Goal: Information Seeking & Learning: Learn about a topic

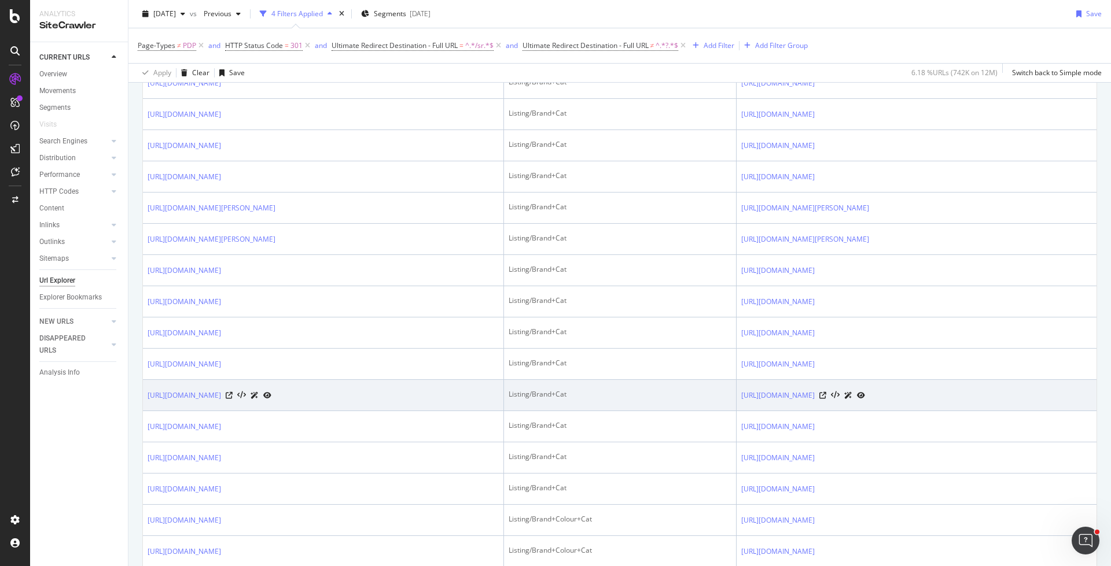
scroll to position [1437, 0]
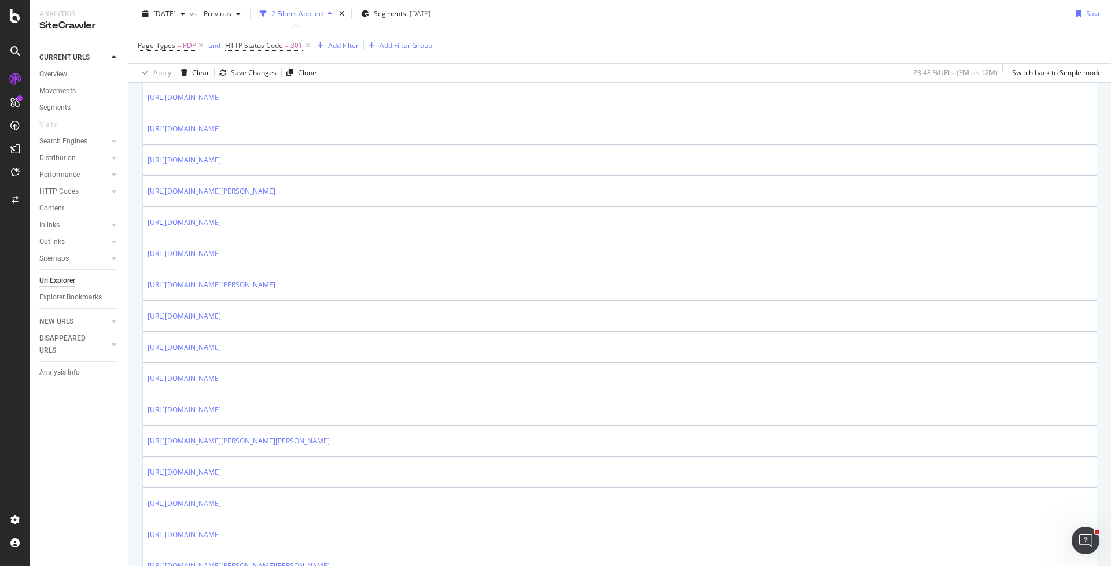
scroll to position [640, 0]
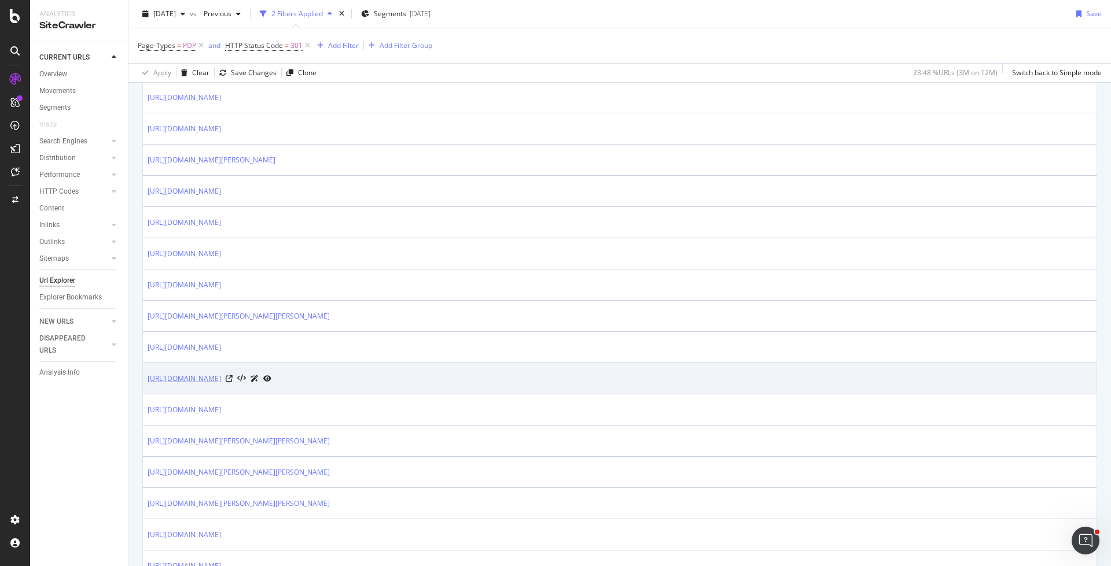
drag, startPoint x: 379, startPoint y: 371, endPoint x: 147, endPoint y: 374, distance: 232.0
click at [147, 374] on div "https://www.trendyol.com/ar/vichy/deo-sensitive-roll-on-50-ml-p-84846" at bounding box center [209, 379] width 124 height 12
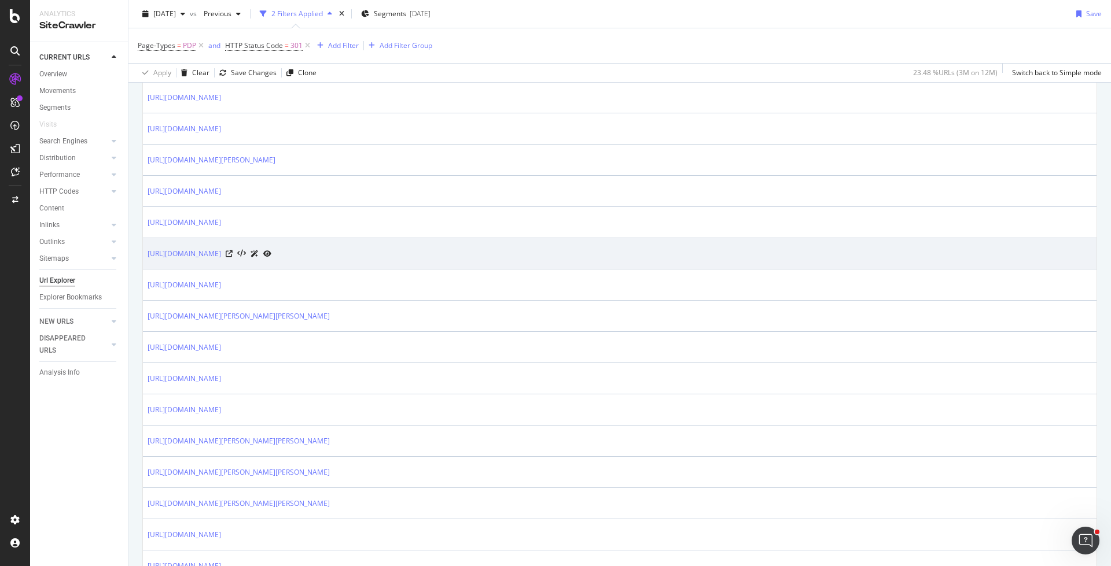
copy link "https://www.trendyol.com/ar/vichy/deo-sensitive-roll-on-50-ml-p-84846"
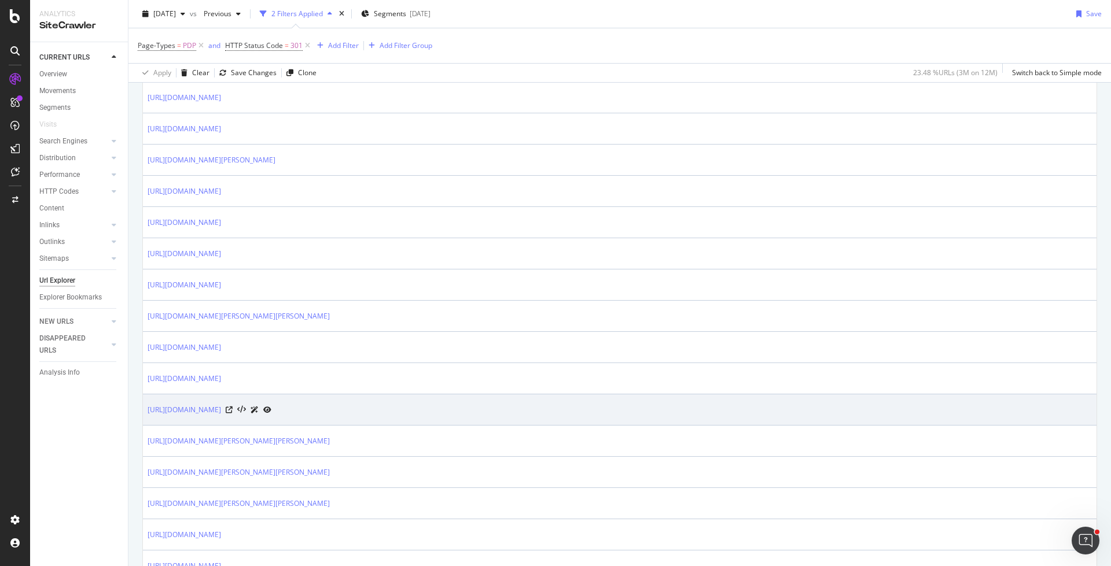
drag, startPoint x: 418, startPoint y: 401, endPoint x: 146, endPoint y: 404, distance: 271.9
click at [146, 404] on td "https://www.trendyol.com/ar//high-quality-foldable-camping-chair-set-p-924965808" at bounding box center [619, 409] width 953 height 31
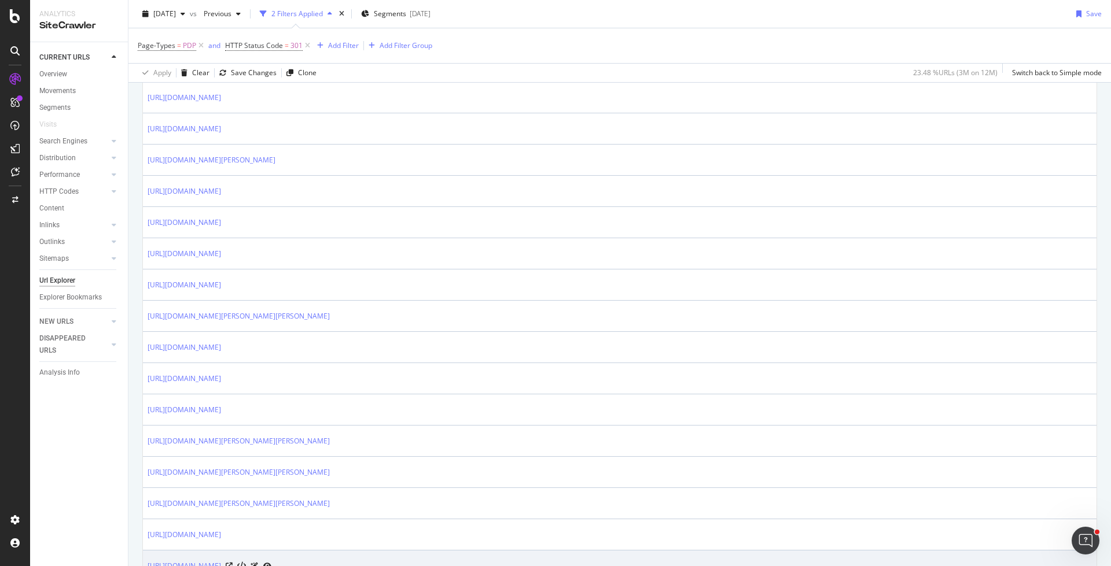
copy link "https://www.trendyol.com/ar//high-quality-foldable-camping-chair-set-p-924965808"
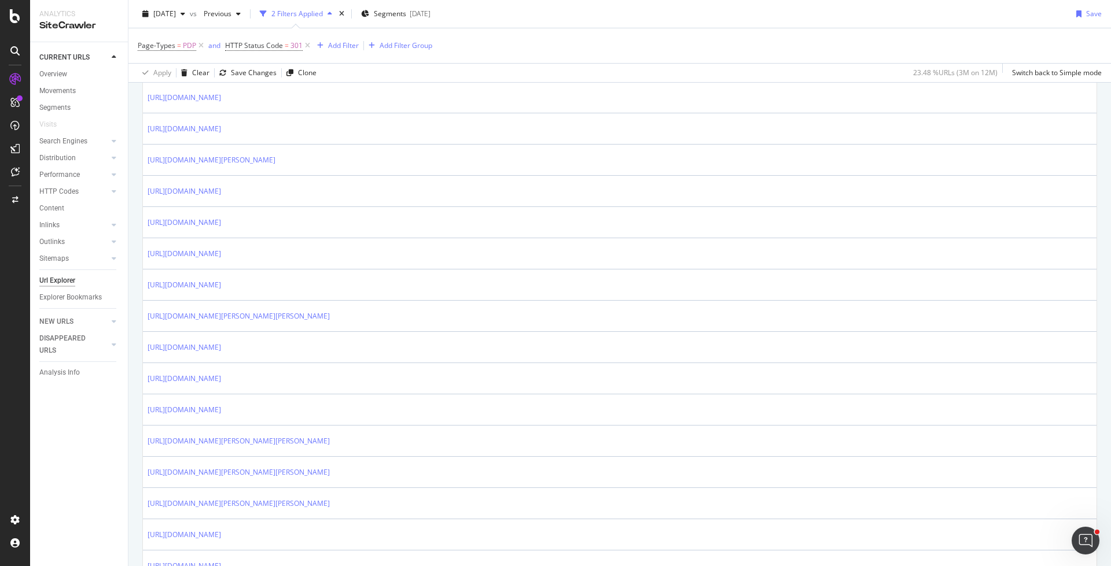
click at [867, 20] on div "2025 Aug. 15th vs Previous 2 Filters Applied Segments 2025-08-08 Save" at bounding box center [619, 16] width 982 height 23
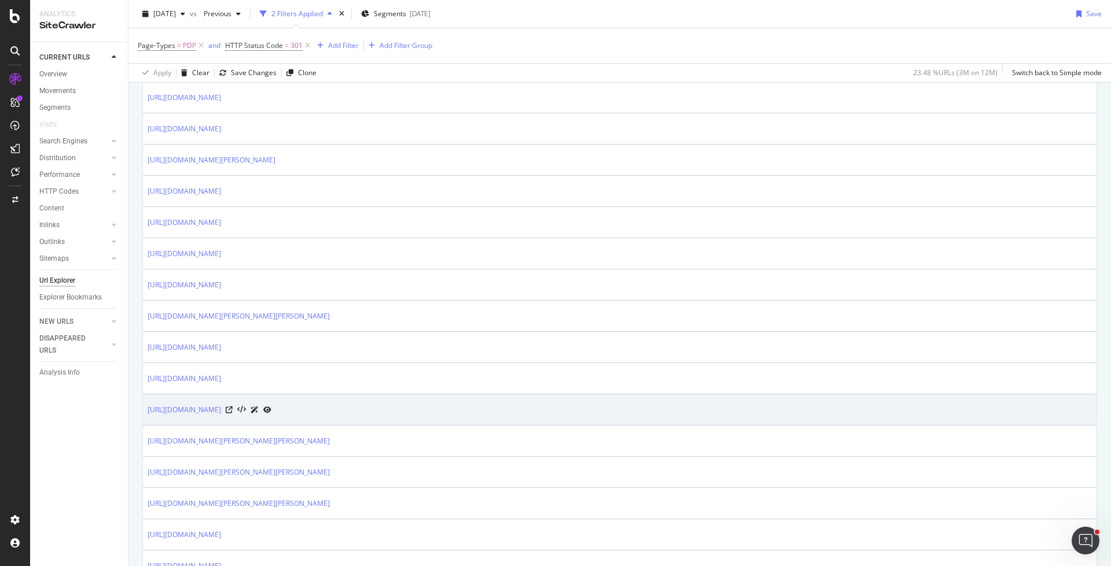
drag, startPoint x: 419, startPoint y: 403, endPoint x: 145, endPoint y: 400, distance: 273.6
click at [145, 400] on td "https://www.trendyol.com/ar//high-quality-foldable-camping-chair-set-p-924965808" at bounding box center [619, 409] width 953 height 31
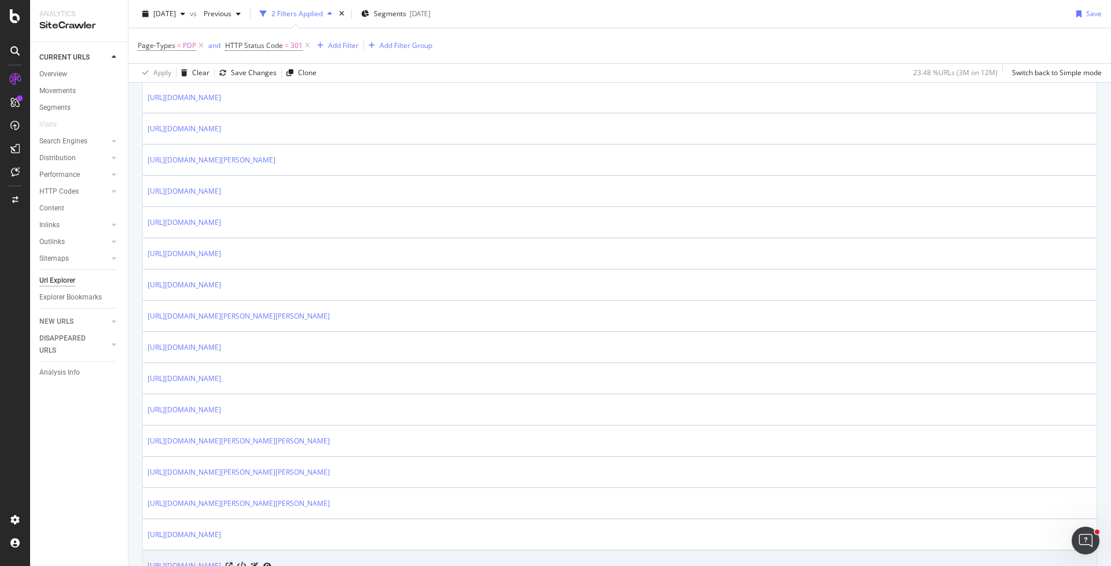
copy link "https://www.trendyol.com/ar//high-quality-foldable-camping-chair-set-p-924965808"
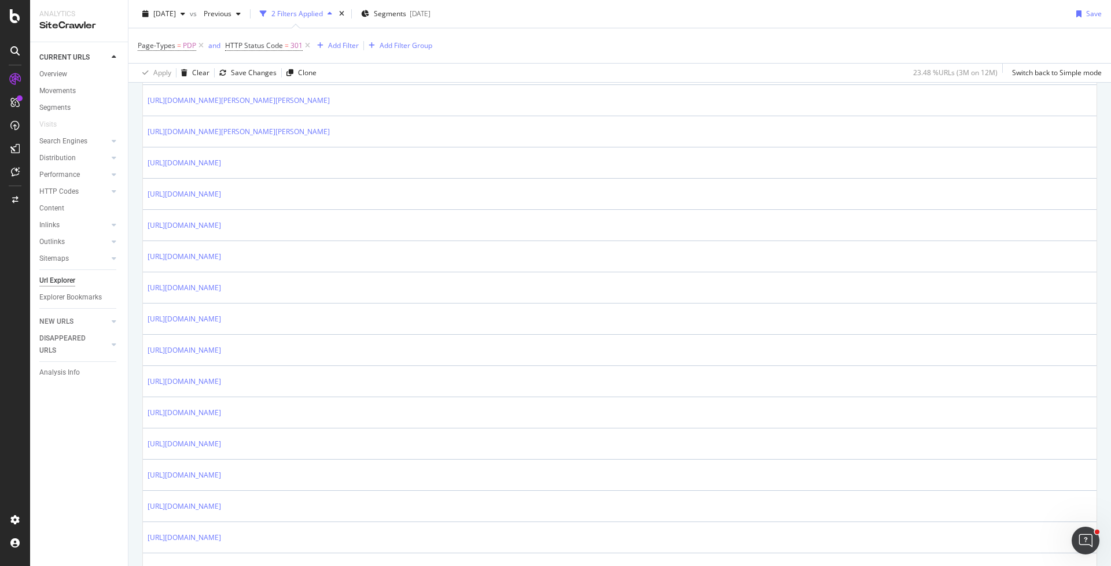
scroll to position [1091, 0]
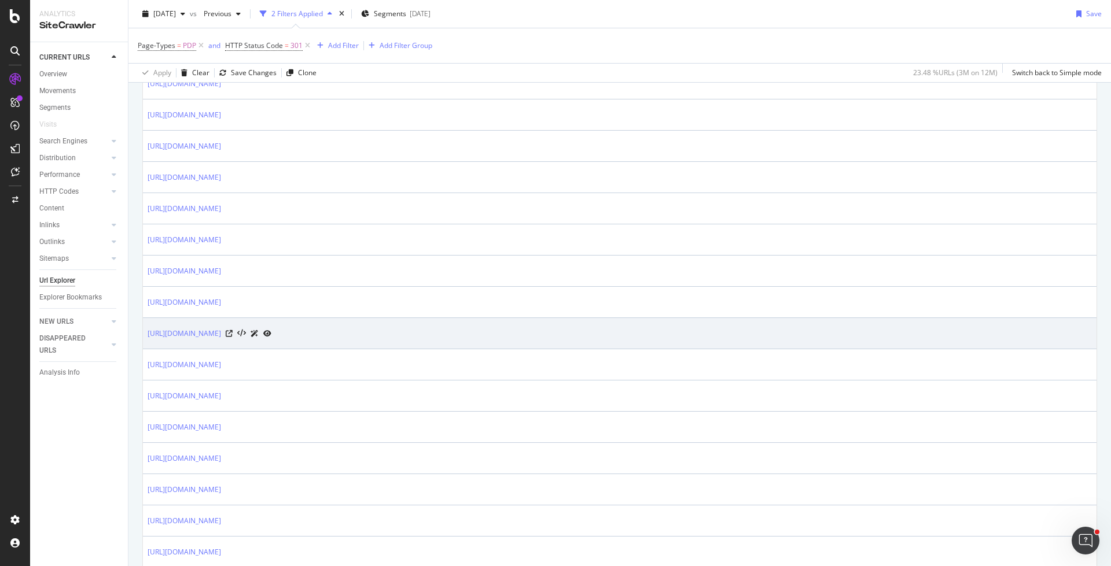
drag, startPoint x: 610, startPoint y: 323, endPoint x: 145, endPoint y: 322, distance: 464.5
click at [145, 322] on td "https://www.trendyol.com/ar/new-shine/1-t-shirt-is-a-gift-for-purchases-of-6-or…" at bounding box center [619, 333] width 953 height 31
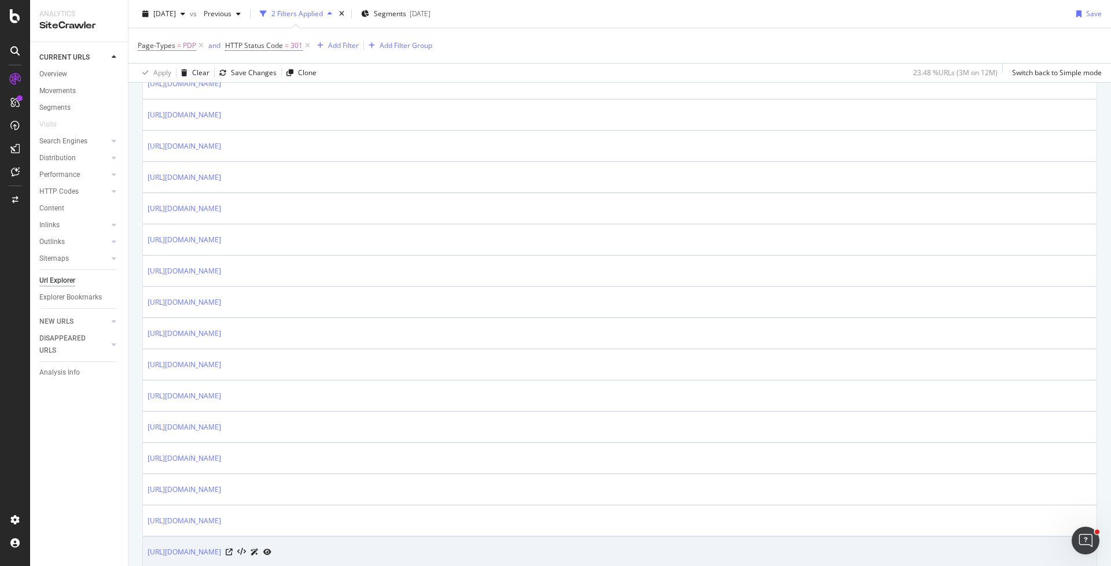
copy link "https://www.trendyol.com/ar/new-shine/1-t-shirt-is-a-gift-for-purchases-of-6-or…"
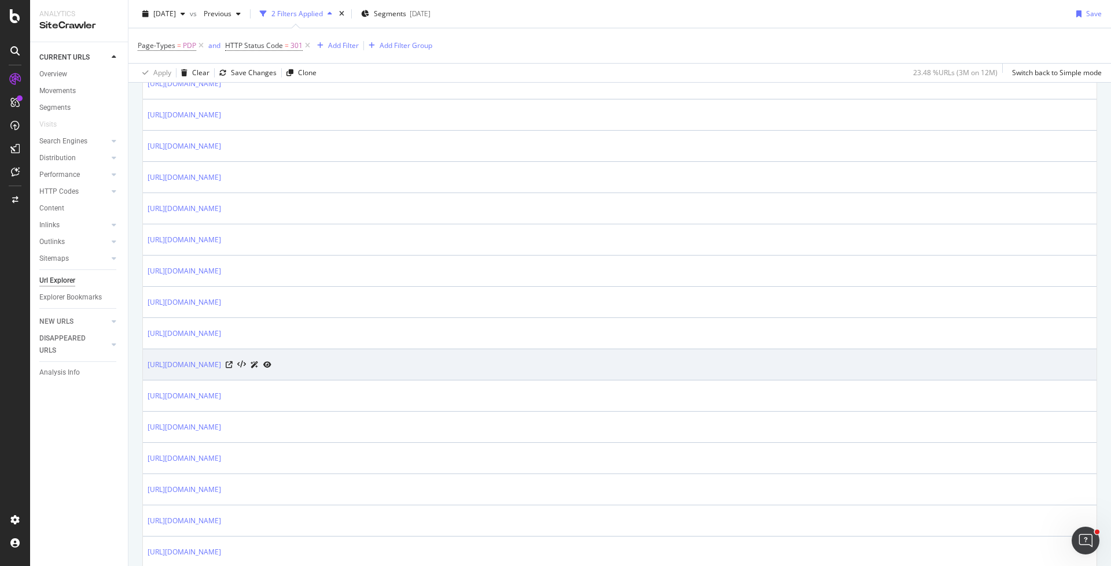
drag, startPoint x: 145, startPoint y: 353, endPoint x: 643, endPoint y: 356, distance: 498.0
click at [643, 356] on td "https://www.trendyol.com/ar/new-shine/1-t-shirt-is-a-gift-for-purchases-of-6-or…" at bounding box center [619, 364] width 953 height 31
copy link "https://www.trendyol.com/ar/new-shine/1-t-shirt-is-a-gift-for-purchases-of-6-or…"
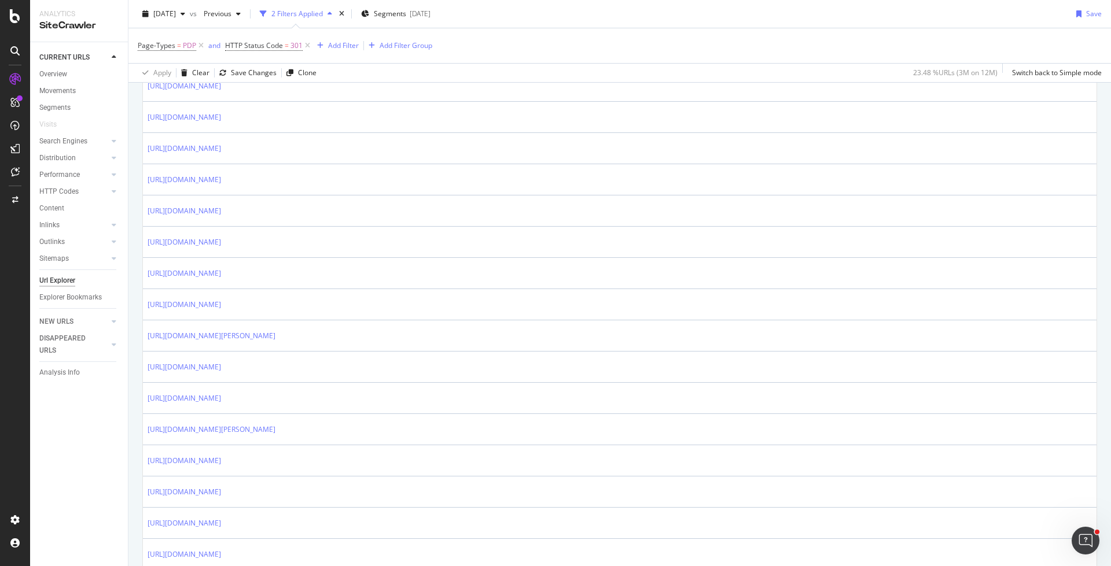
scroll to position [0, 0]
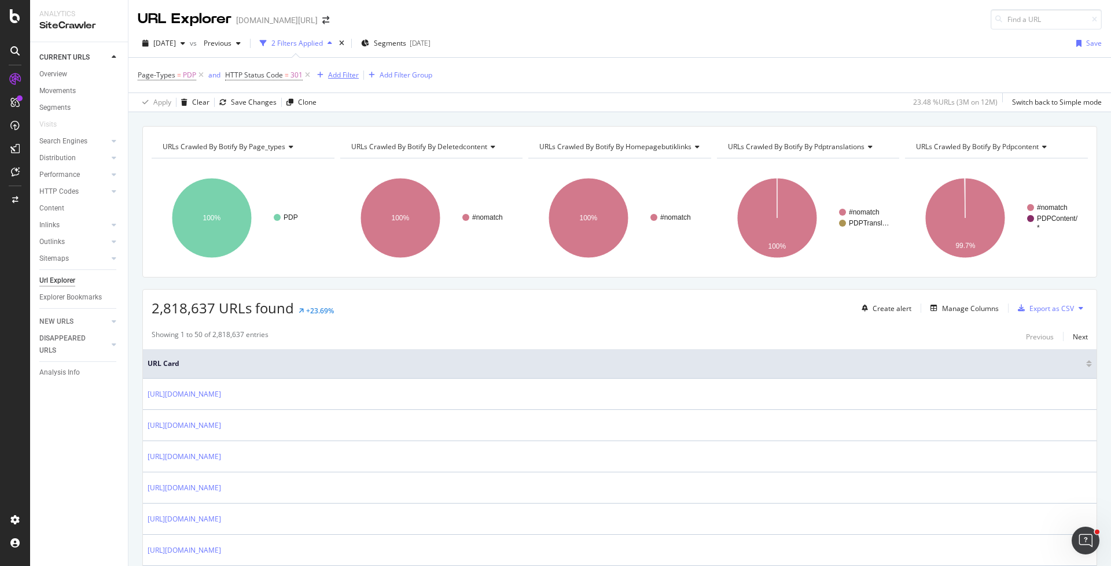
click at [324, 75] on div "button" at bounding box center [320, 75] width 16 height 7
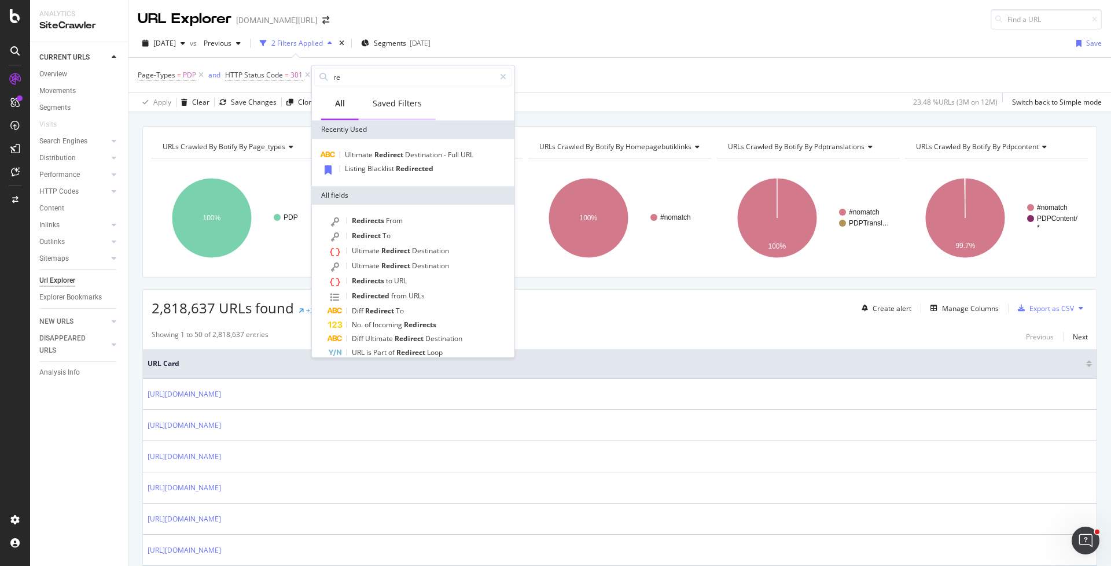
type input "r"
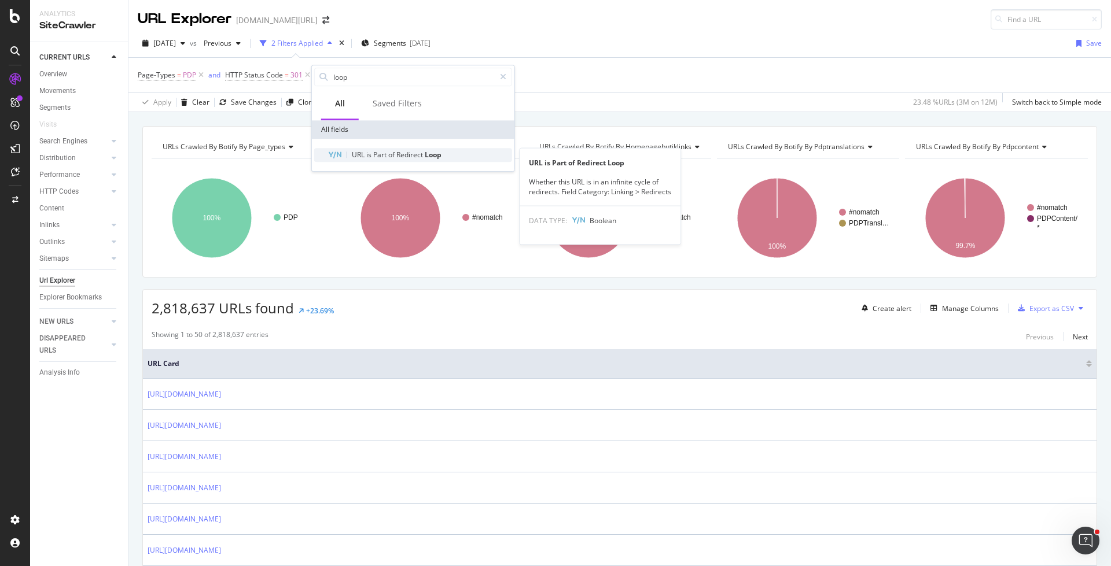
type input "loop"
click at [397, 153] on span "Redirect" at bounding box center [410, 155] width 28 height 10
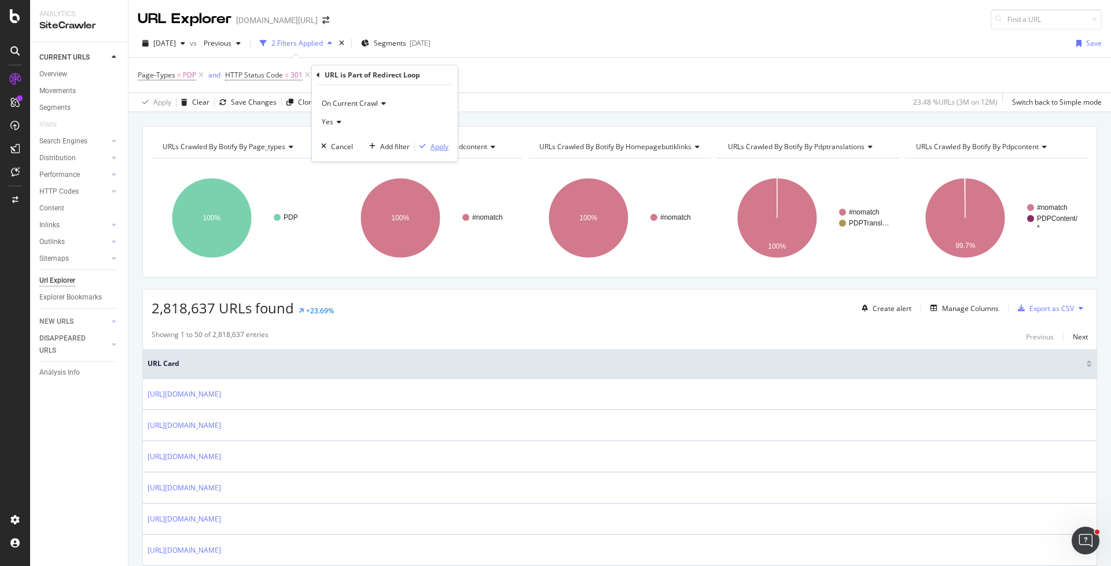
click at [434, 145] on div "Apply" at bounding box center [439, 147] width 18 height 10
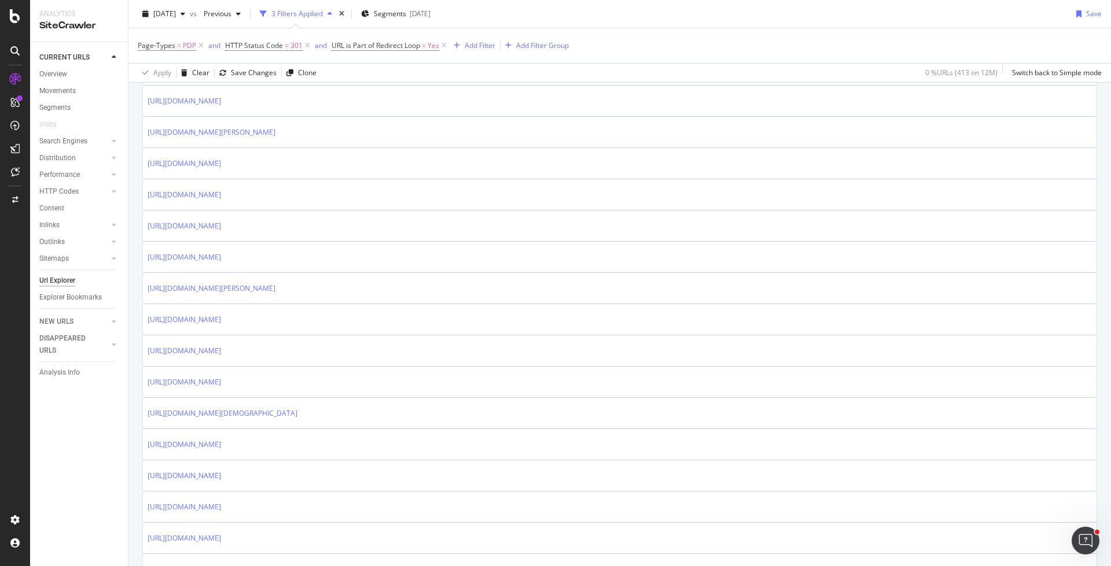
scroll to position [554, 0]
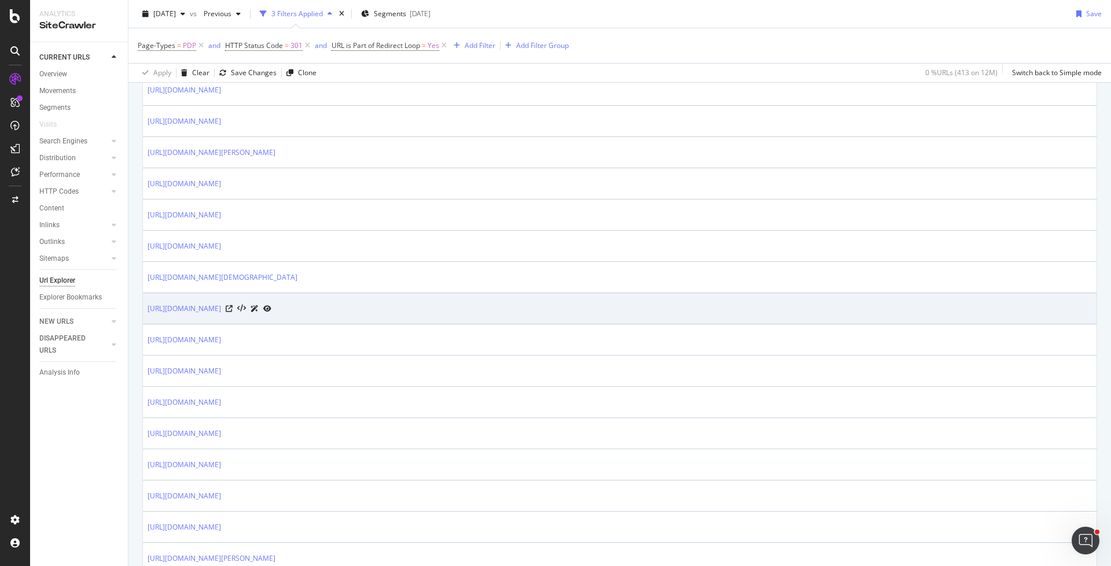
drag, startPoint x: 143, startPoint y: 303, endPoint x: 482, endPoint y: 304, distance: 339.0
click at [482, 304] on td "https://www.trendyol.com/ar/novafems/gelirr-men-s-long-sleeve-collared-knitwear…" at bounding box center [619, 308] width 953 height 31
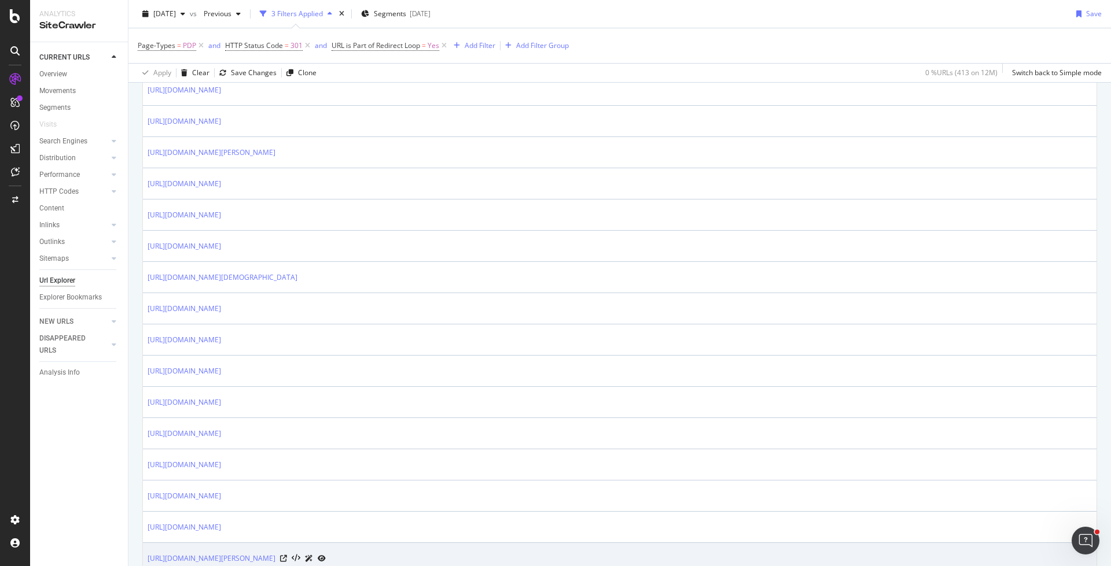
copy link "https://www.trendyol.com/ar/novafems/gelirr-men-s-long-sleeve-collared-knitwear…"
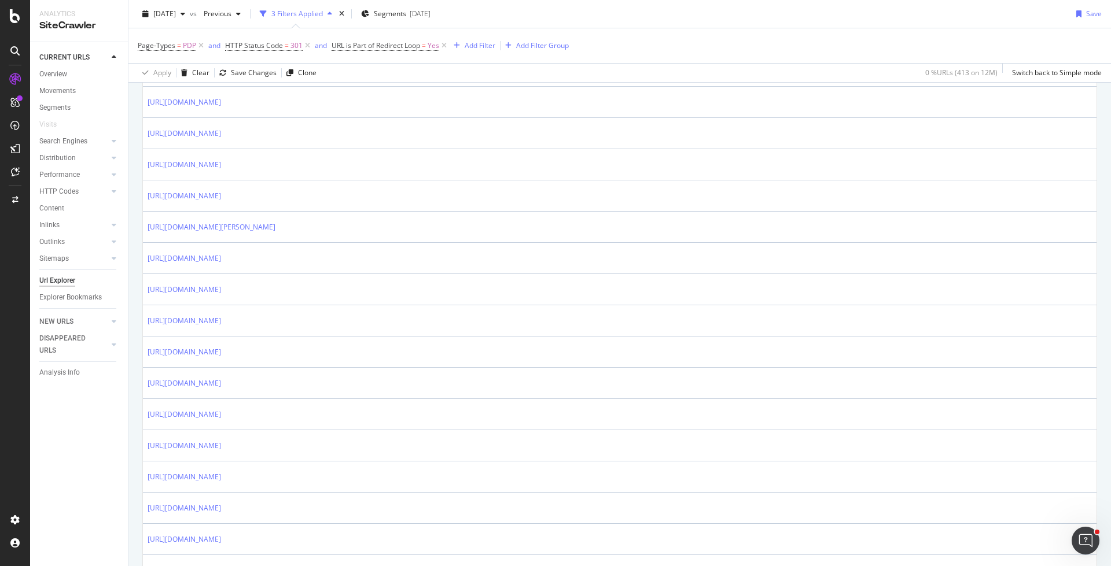
scroll to position [1380, 0]
drag, startPoint x: 500, startPoint y: 343, endPoint x: 142, endPoint y: 349, distance: 358.1
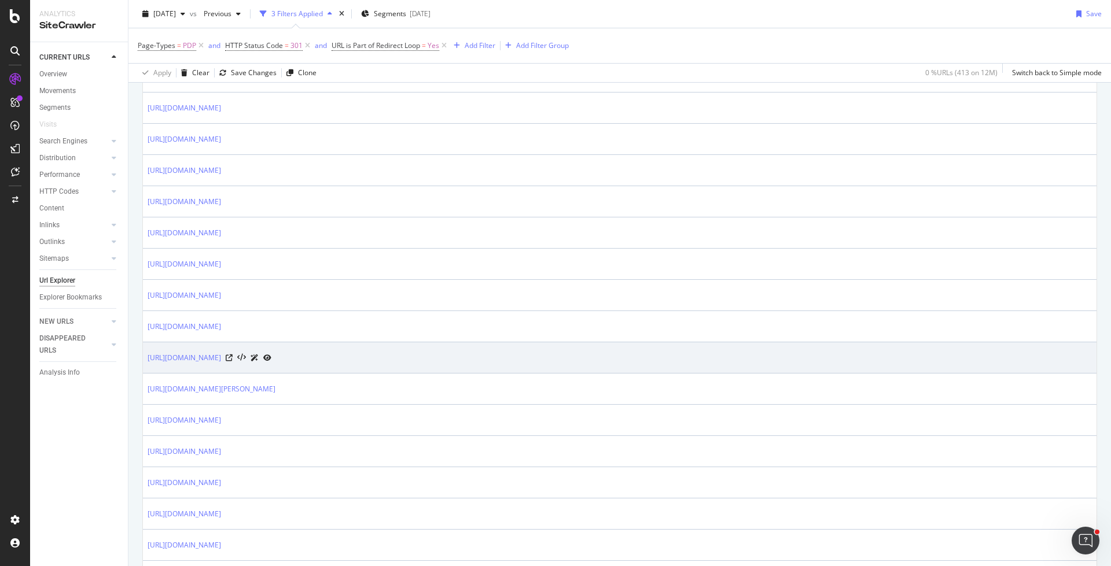
drag, startPoint x: 142, startPoint y: 346, endPoint x: 499, endPoint y: 348, distance: 356.9
click at [499, 348] on td "https://www.trendyol.com/ar/blackout/theo-by-eyewa-unisex-sunglasses-geometric-…" at bounding box center [619, 357] width 953 height 31
copy link "https://www.trendyol.com/ar/blackout/theo-by-eyewa-unisex-sunglasses-geometric-…"
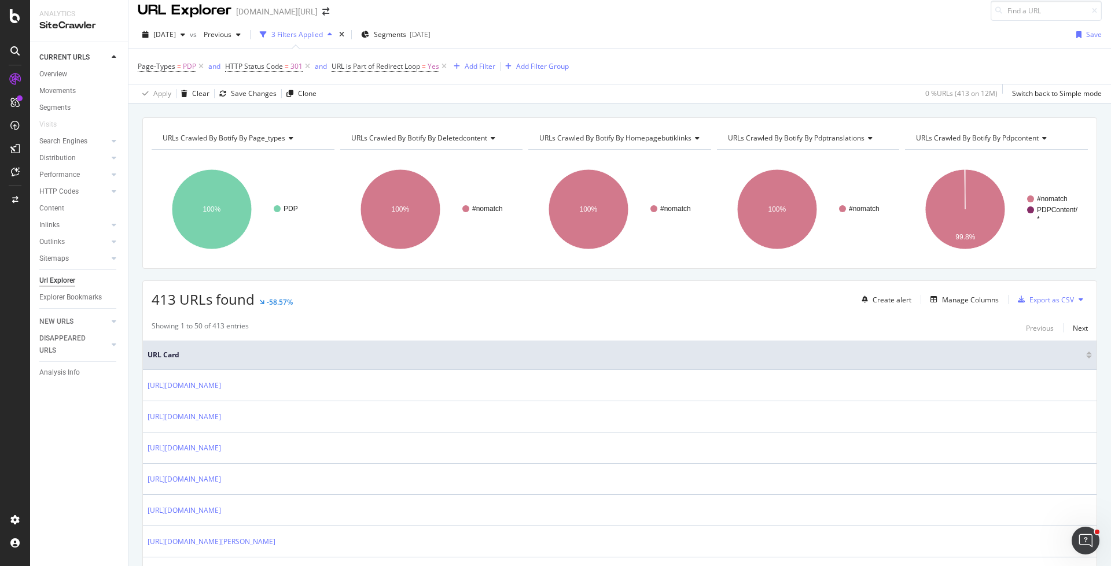
scroll to position [0, 0]
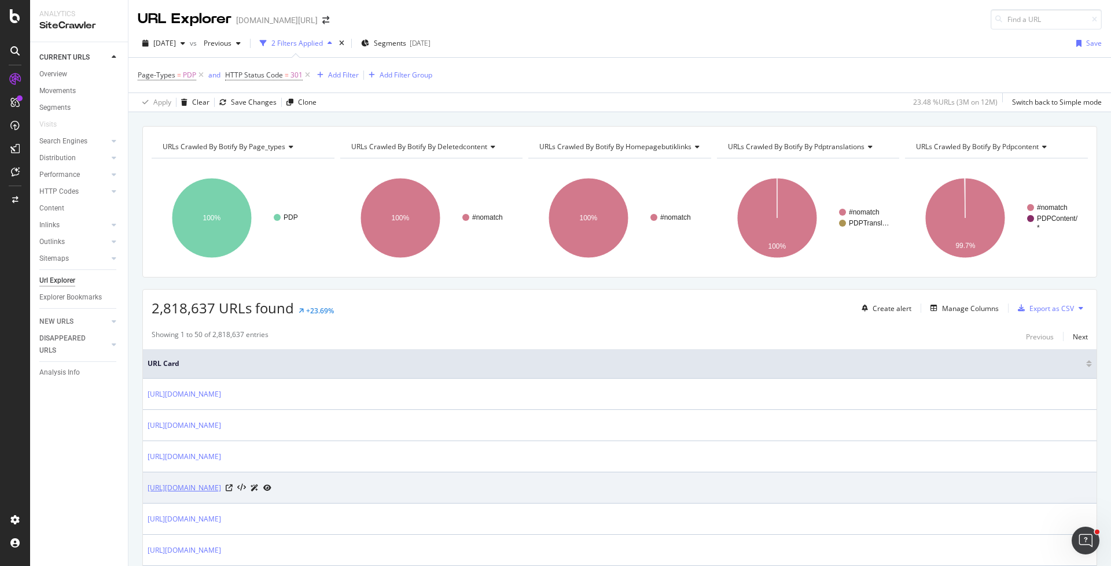
click at [221, 482] on link "https://www.trendyol.com/ar/versace/versace-crystal-eau-de-parfum-90ml-p-192387" at bounding box center [183, 488] width 73 height 12
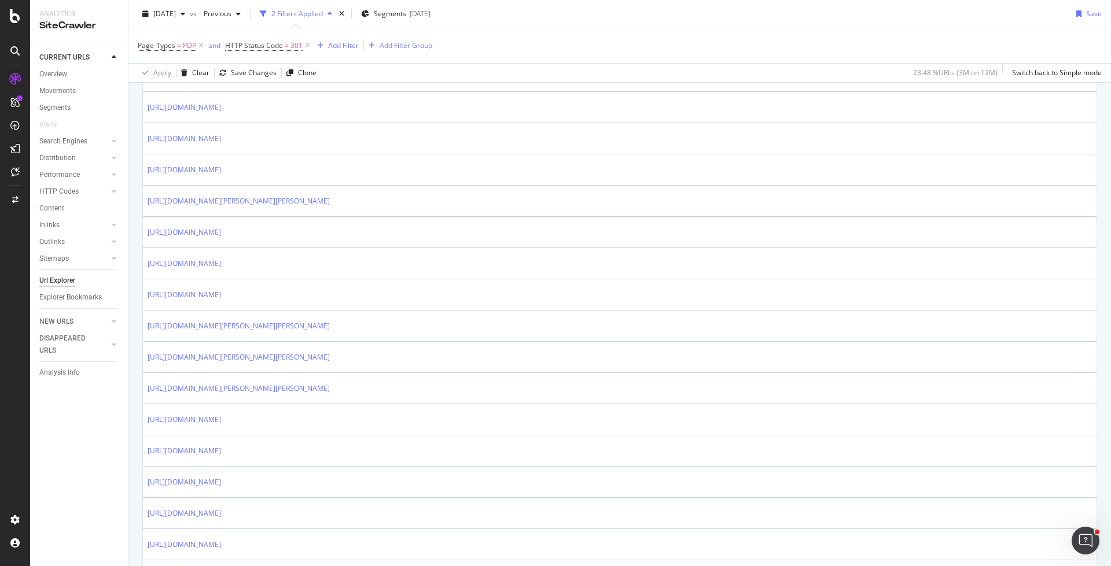
scroll to position [1260, 0]
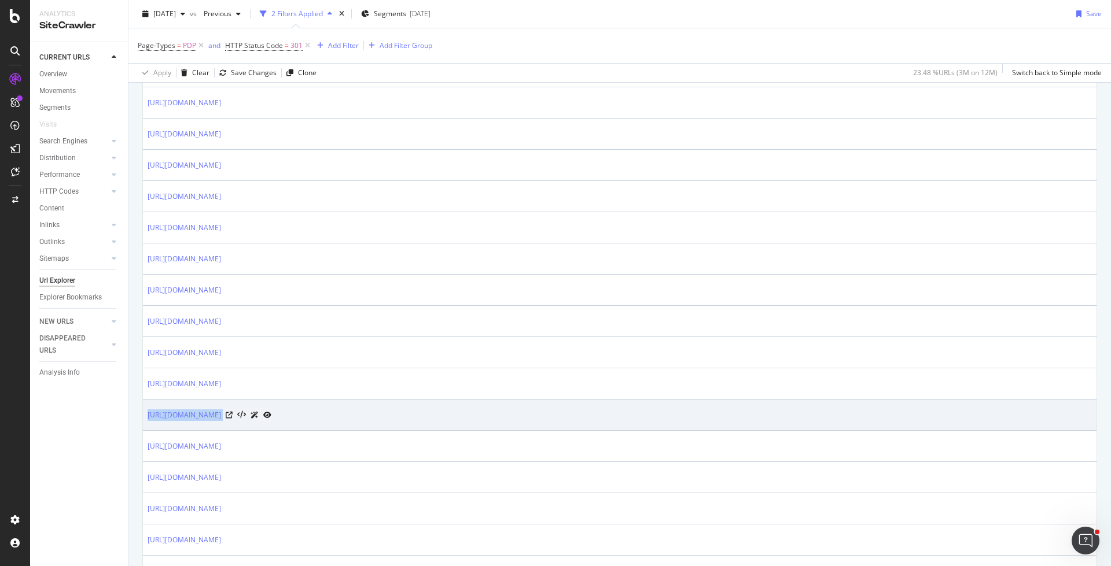
drag, startPoint x: 416, startPoint y: 400, endPoint x: 145, endPoint y: 401, distance: 271.9
click at [145, 401] on td "https://www.trendyol.com/ar/the-ordinary/niacinamide-10-zinc-1-30-ml-p-6707070" at bounding box center [619, 415] width 953 height 31
copy tbody "https://www.trendyol.com/ar/the-ordinary/niacinamide-10-zinc-1-30-ml-p-6707070"
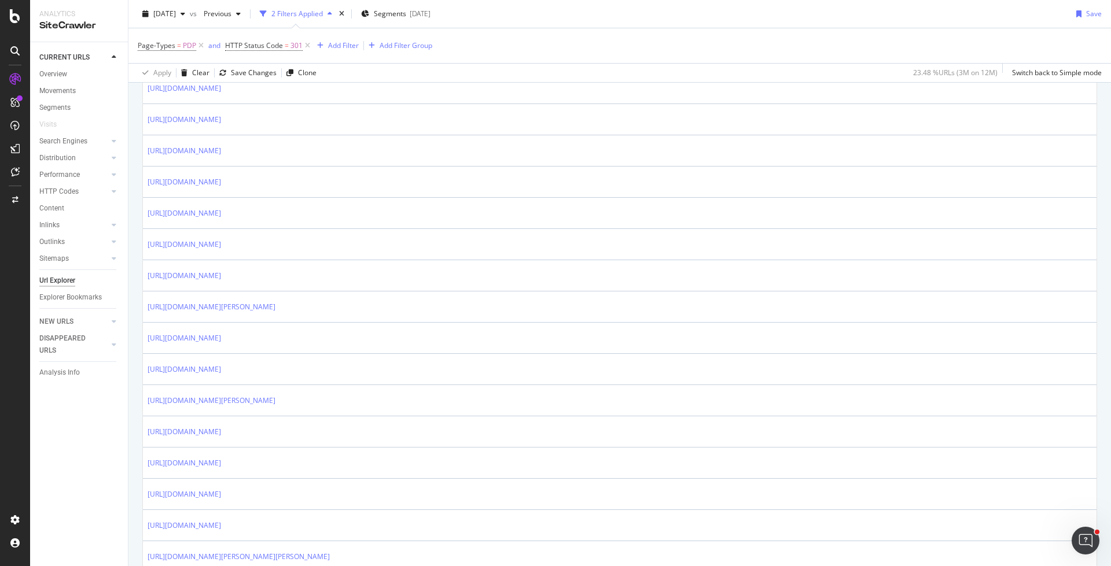
scroll to position [0, 0]
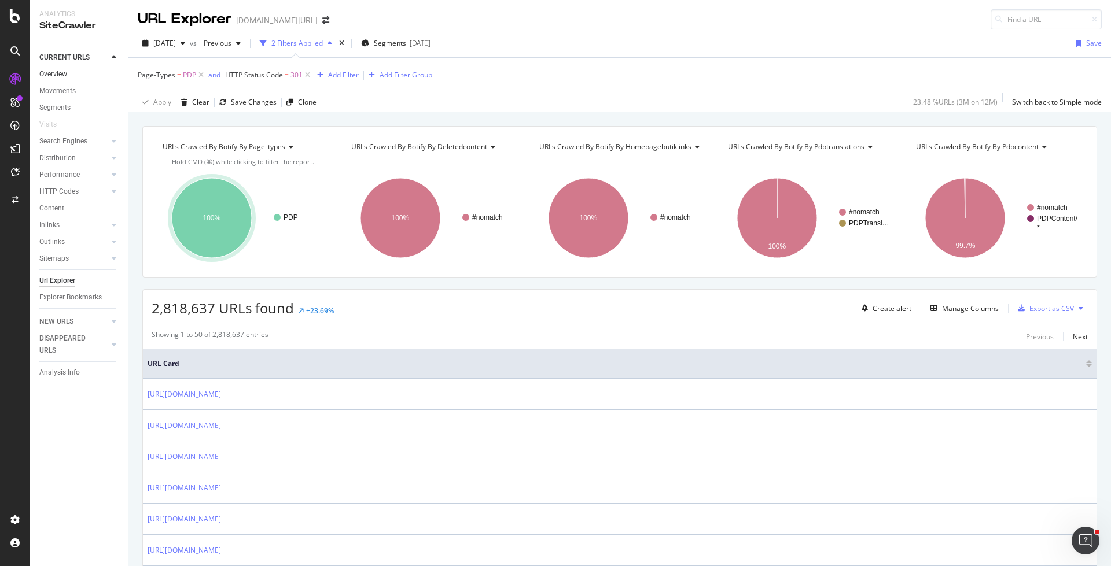
click at [89, 75] on link "Overview" at bounding box center [79, 74] width 80 height 12
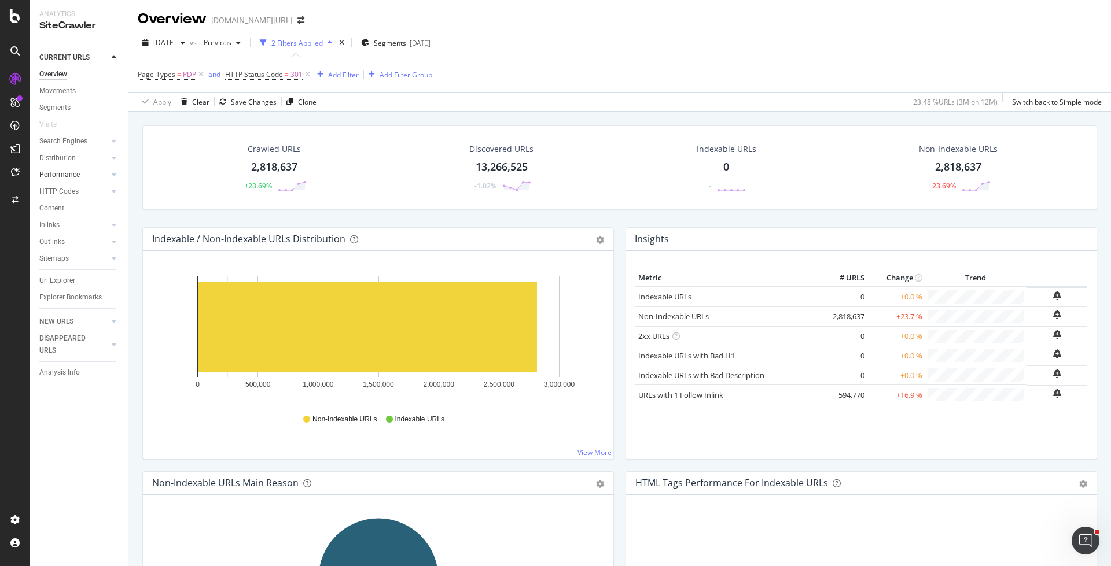
click at [87, 177] on link "Performance" at bounding box center [73, 175] width 69 height 12
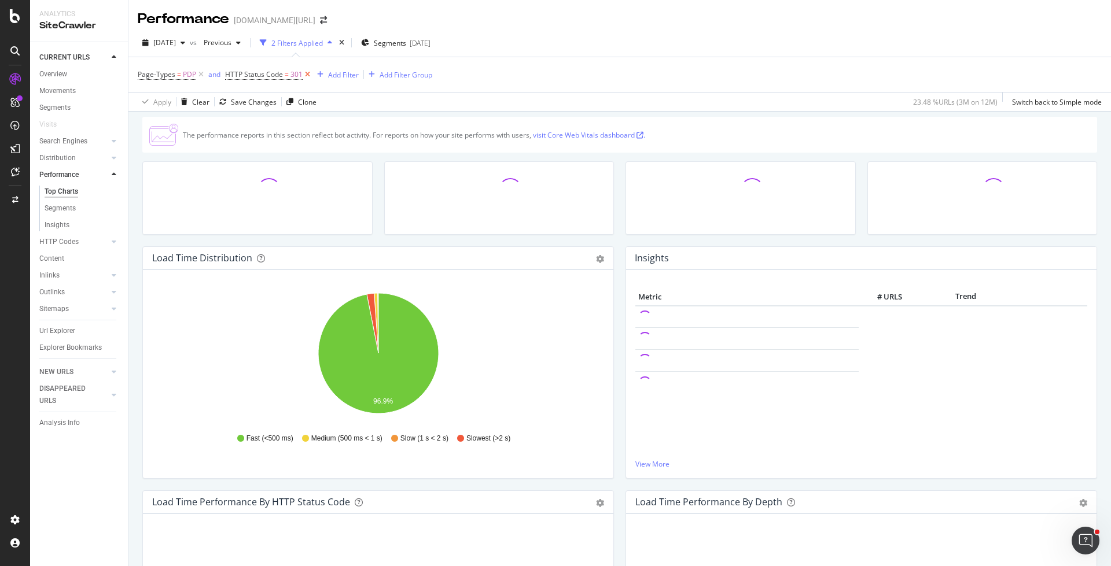
click at [303, 76] on icon at bounding box center [308, 75] width 10 height 12
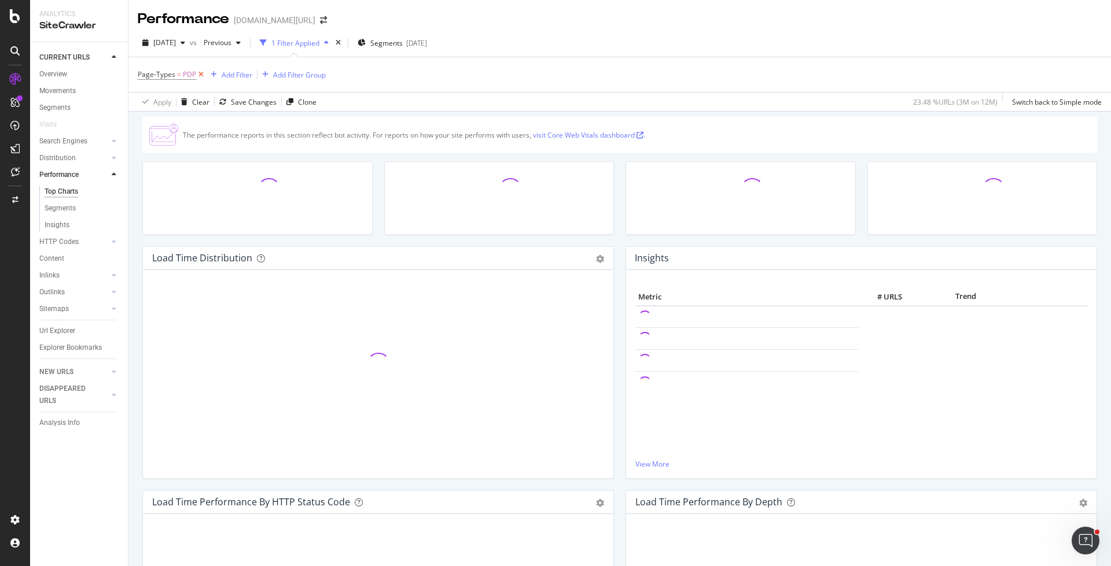
click at [203, 74] on icon at bounding box center [201, 75] width 10 height 12
click at [375, 49] on div "Segments 2025-08-08" at bounding box center [353, 42] width 69 height 17
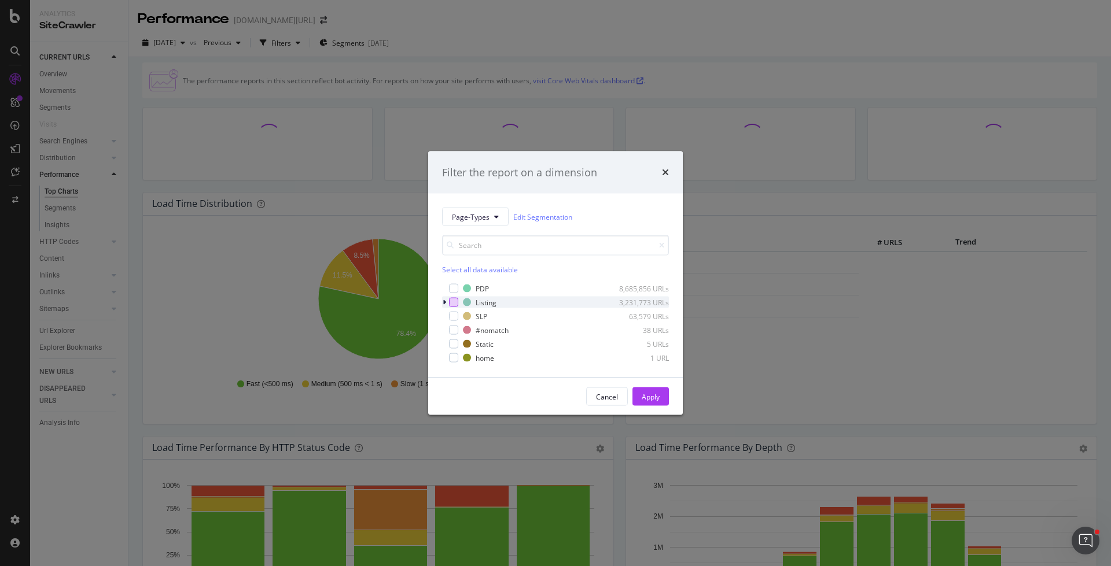
click at [455, 307] on div "modal" at bounding box center [453, 302] width 9 height 9
click at [646, 394] on div "Apply" at bounding box center [650, 397] width 18 height 10
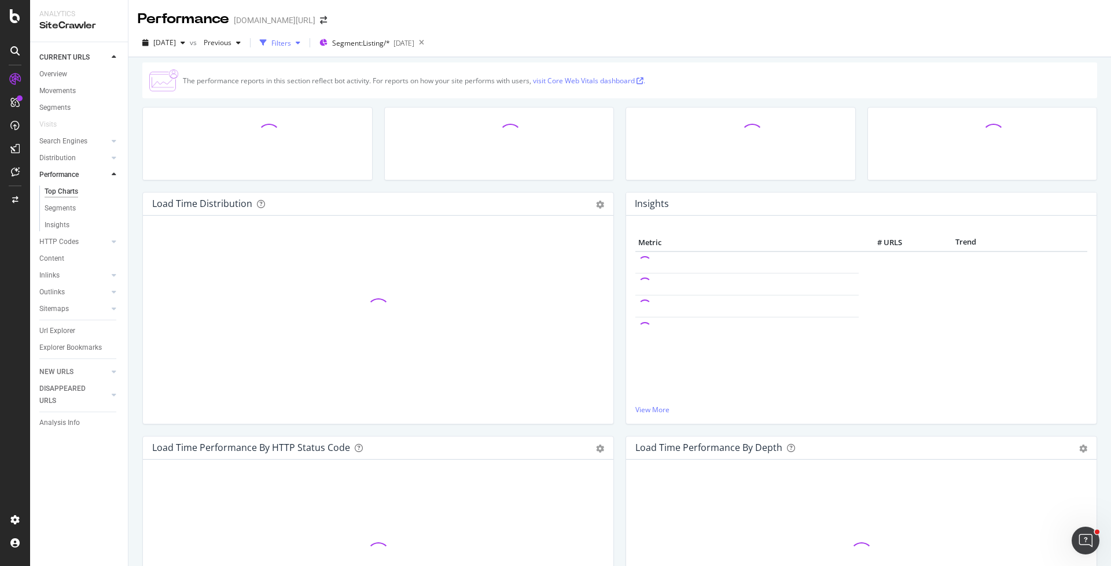
click at [271, 49] on div "button" at bounding box center [263, 43] width 16 height 16
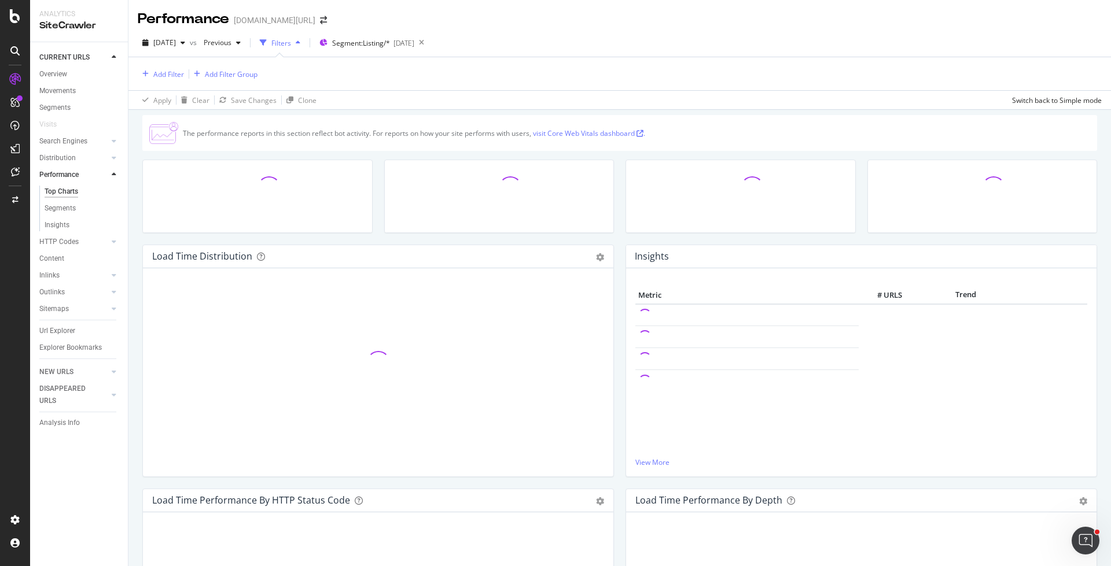
click at [174, 67] on div "Add Filter Add Filter Group" at bounding box center [198, 74] width 120 height 14
click at [174, 68] on div "Add Filter" at bounding box center [161, 74] width 46 height 13
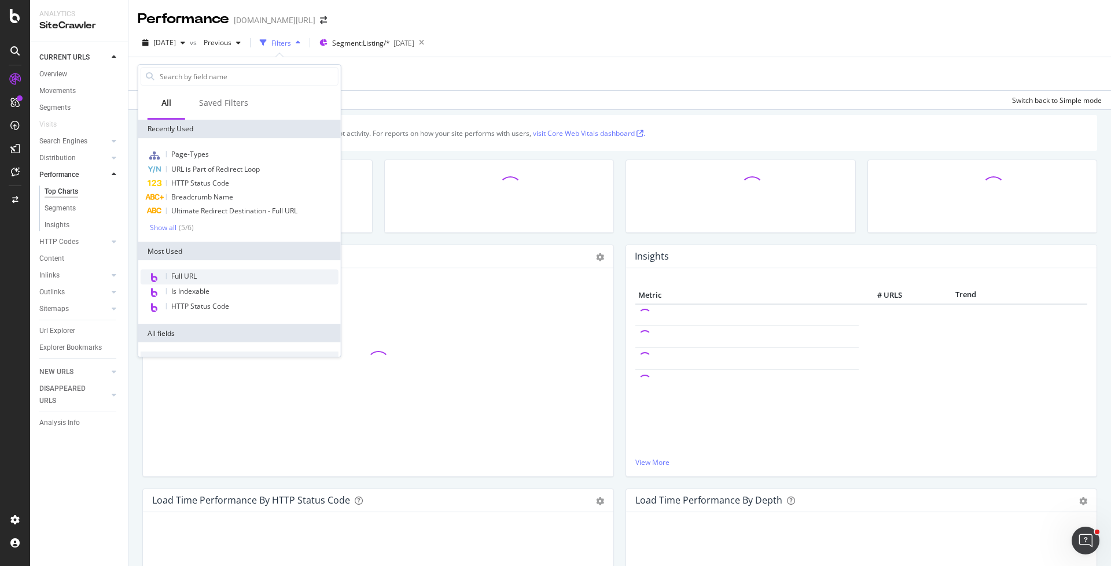
click at [218, 277] on div "Full URL" at bounding box center [240, 277] width 198 height 15
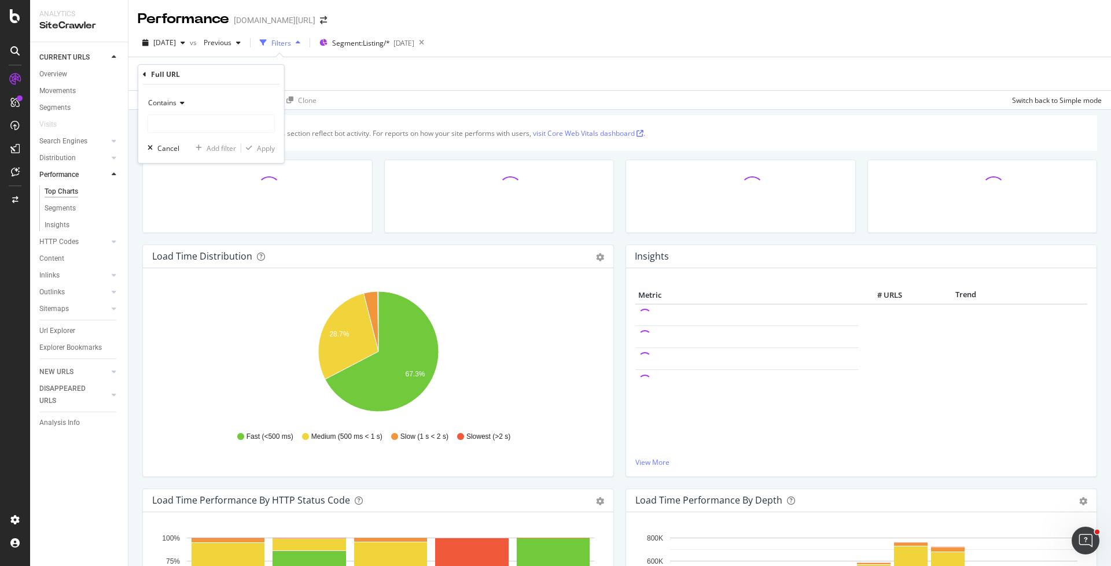
click at [171, 102] on span "Contains" at bounding box center [162, 103] width 28 height 10
click at [205, 232] on div "Doesn't contain" at bounding box center [212, 231] width 124 height 15
click at [209, 124] on input "text" at bounding box center [211, 124] width 126 height 19
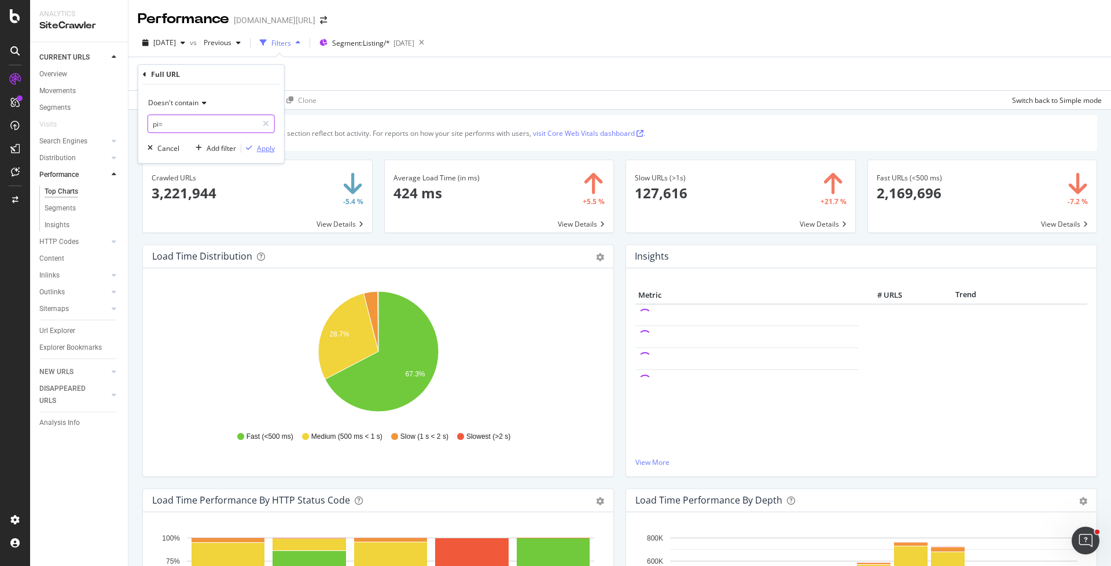
type input "pi="
click at [263, 145] on div "Apply" at bounding box center [266, 148] width 18 height 10
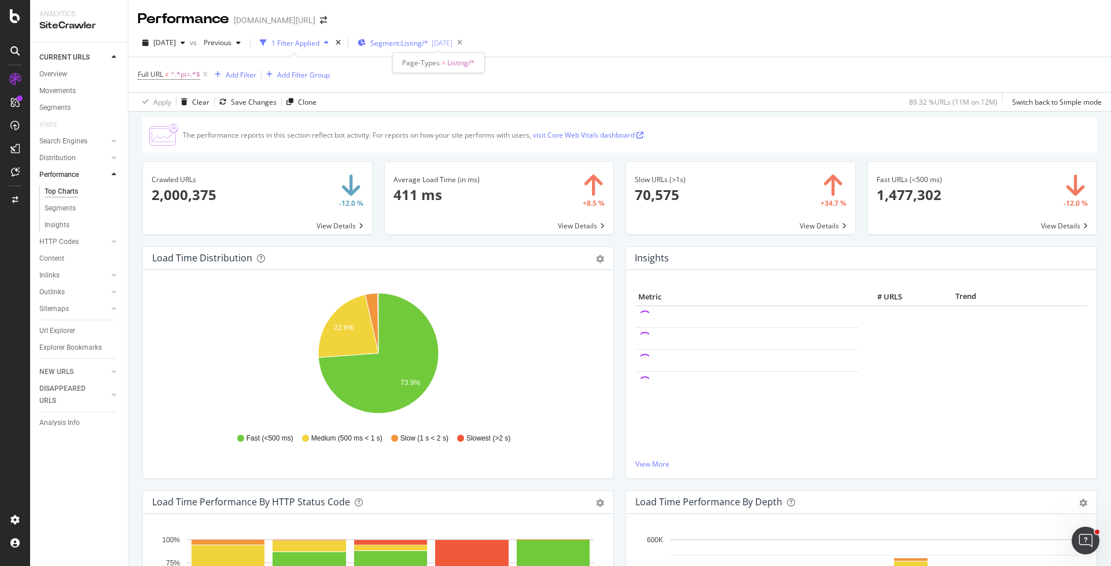
click at [427, 46] on span "Segment: Listing/*" at bounding box center [399, 43] width 58 height 10
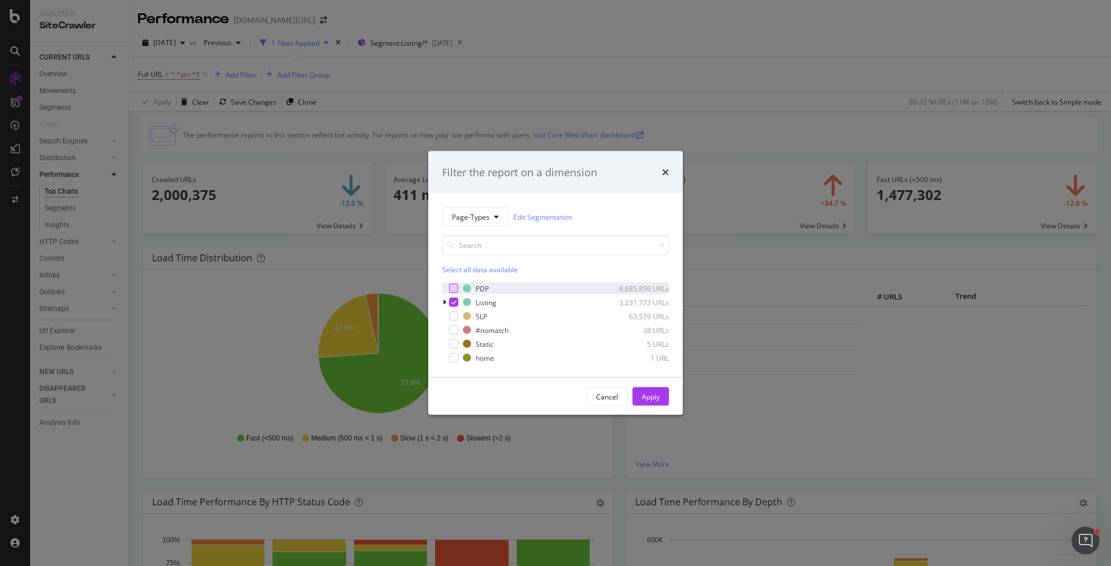
click at [453, 289] on div "modal" at bounding box center [453, 288] width 9 height 9
click at [451, 301] on icon "modal" at bounding box center [453, 303] width 5 height 6
click at [645, 392] on div "Apply" at bounding box center [650, 397] width 18 height 10
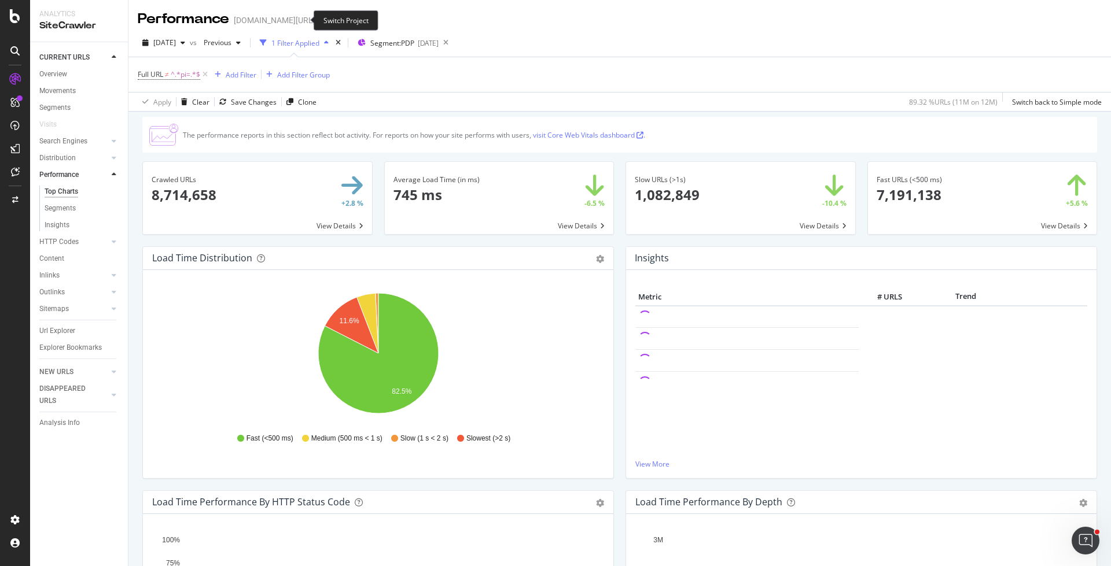
click at [320, 20] on icon "arrow-right-arrow-left" at bounding box center [323, 20] width 7 height 8
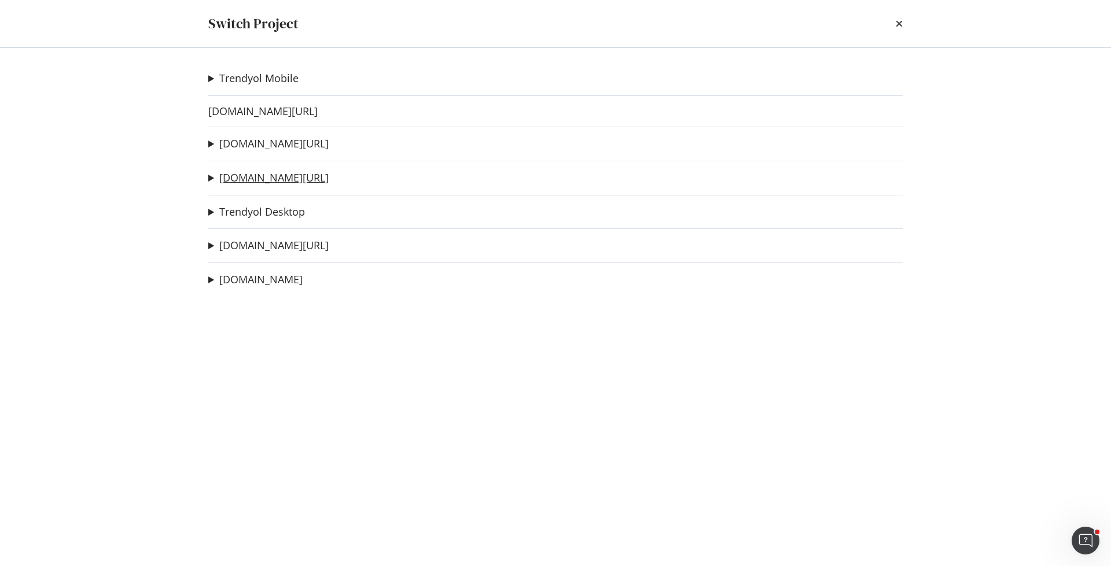
click at [282, 174] on link "[DOMAIN_NAME][URL]" at bounding box center [273, 178] width 109 height 12
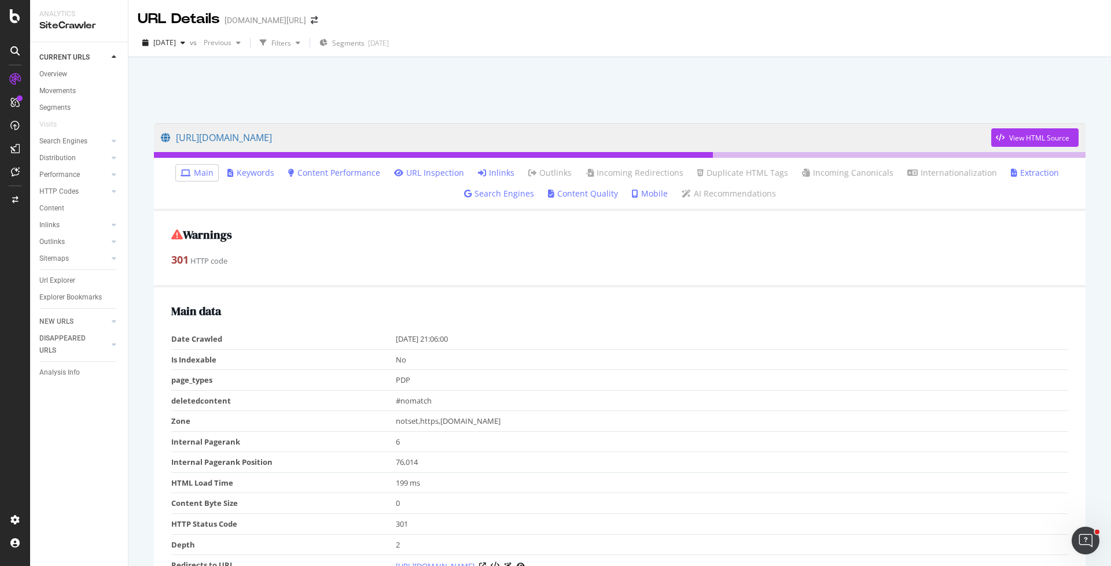
click at [500, 171] on link "Inlinks" at bounding box center [496, 173] width 36 height 12
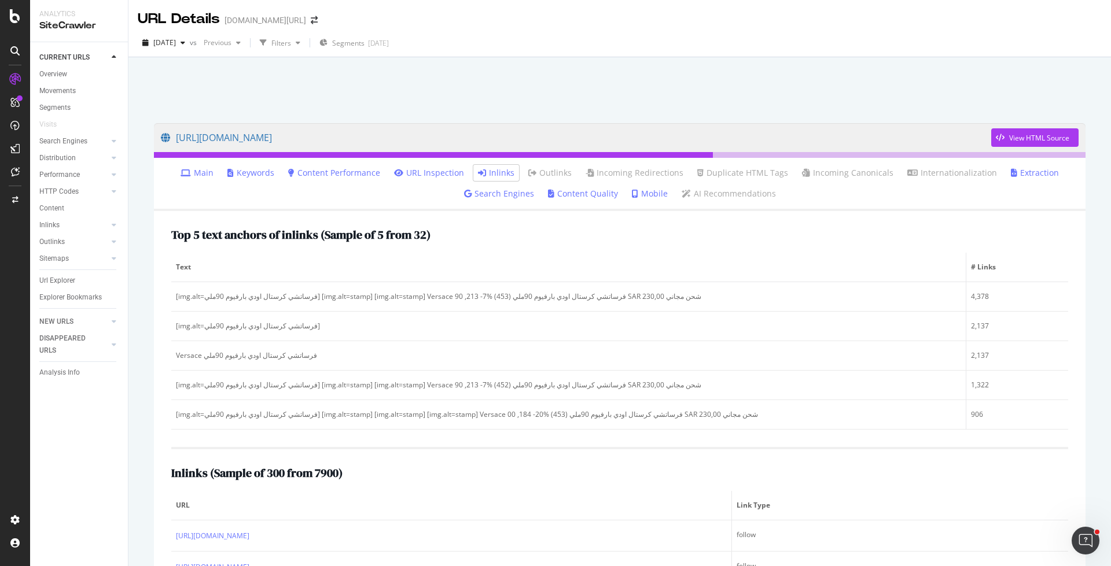
scroll to position [241, 0]
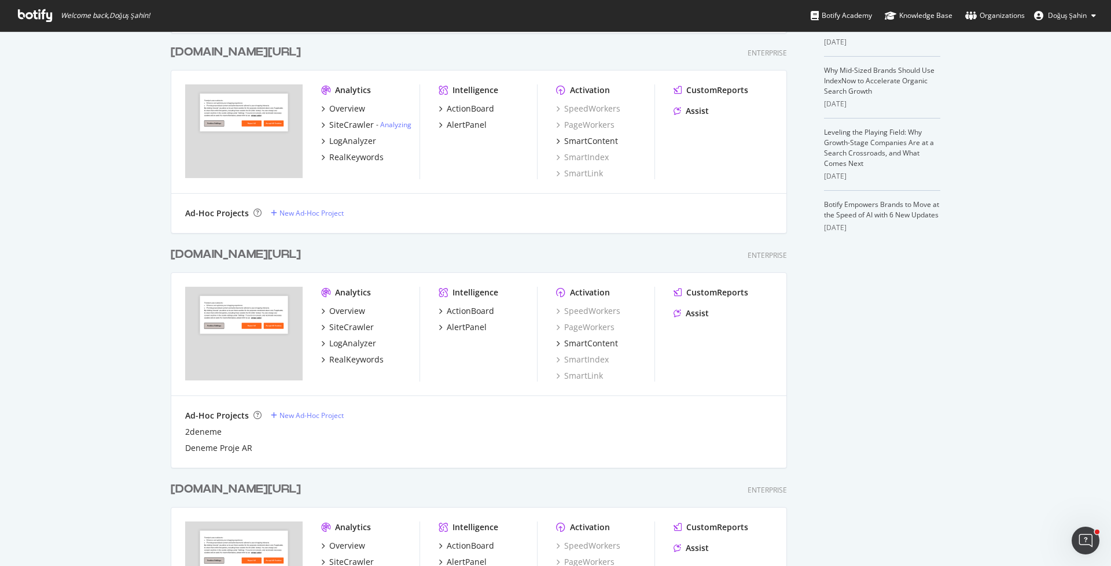
scroll to position [493, 0]
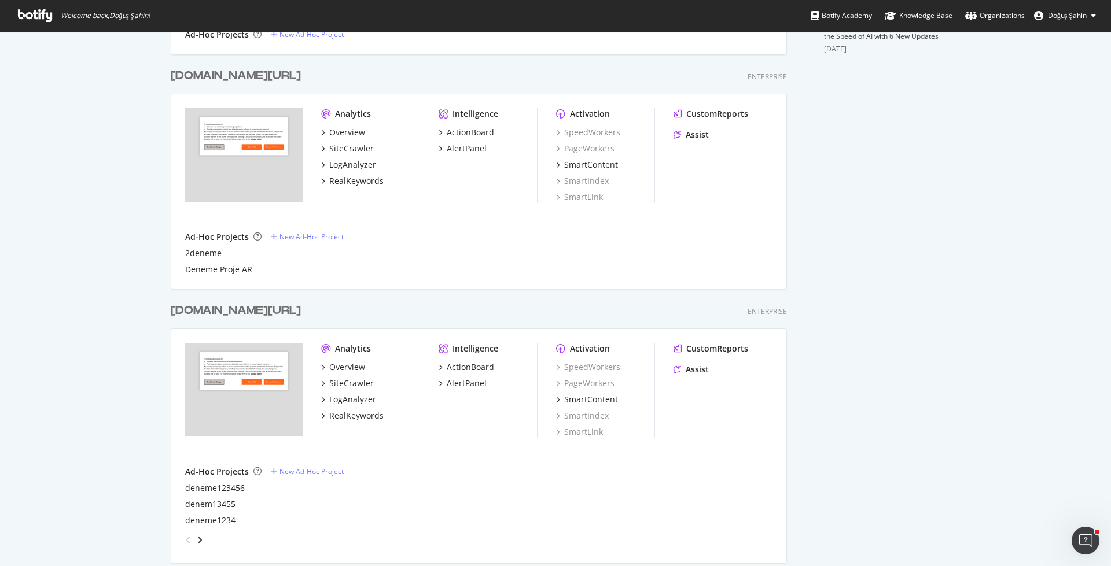
click at [356, 142] on div "Overview SiteCrawler LogAnalyzer RealKeywords" at bounding box center [370, 157] width 98 height 60
click at [357, 147] on div "SiteCrawler" at bounding box center [351, 149] width 45 height 12
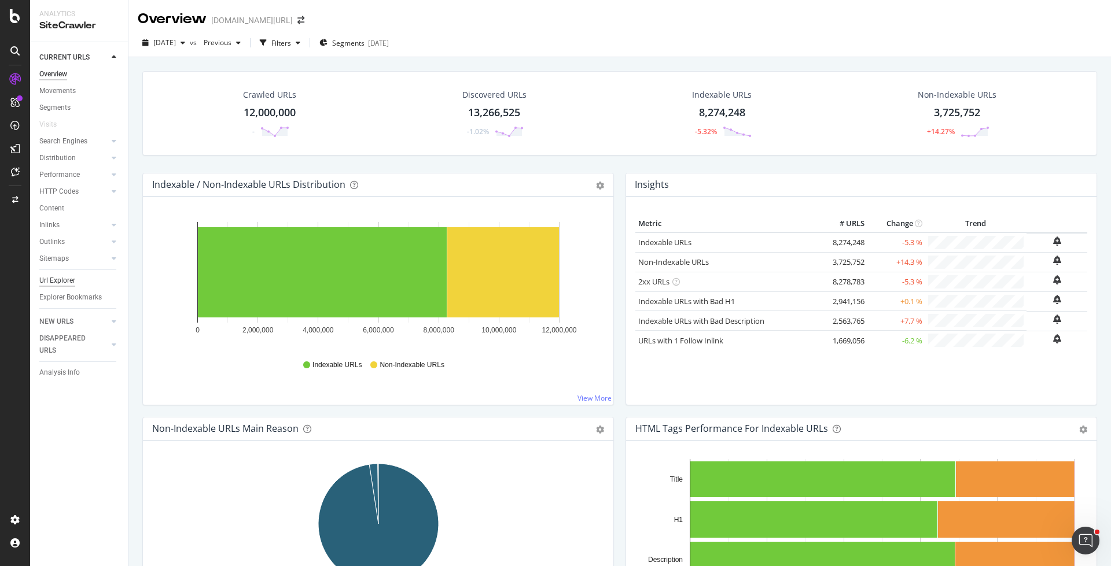
click at [60, 285] on div "Url Explorer" at bounding box center [57, 281] width 36 height 12
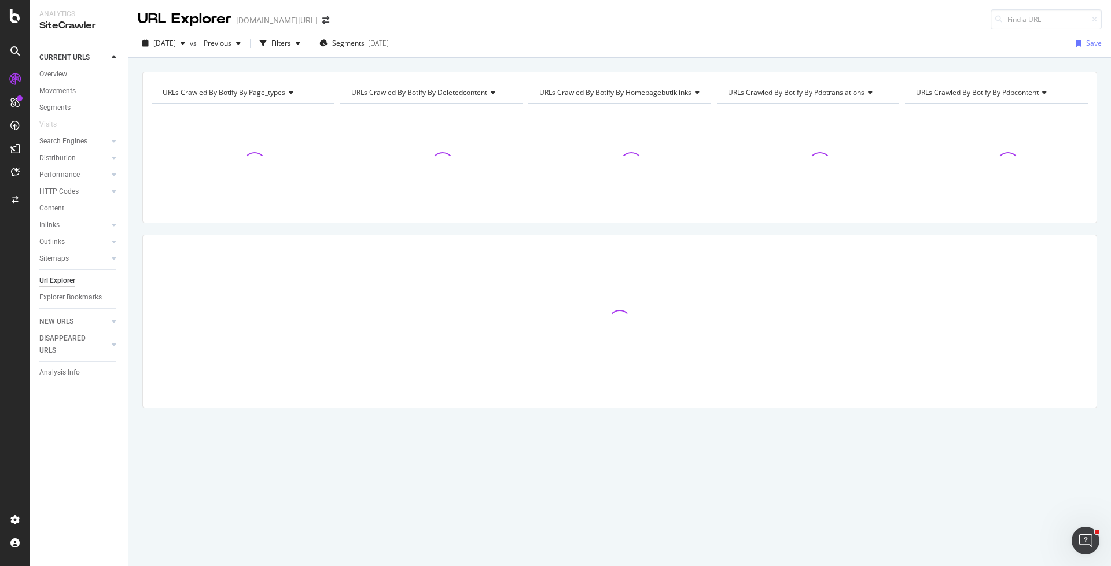
click at [308, 52] on div "[DATE] vs Previous Filters Segments [DATE] Save" at bounding box center [619, 45] width 982 height 23
click at [305, 50] on div "Filters" at bounding box center [280, 43] width 50 height 17
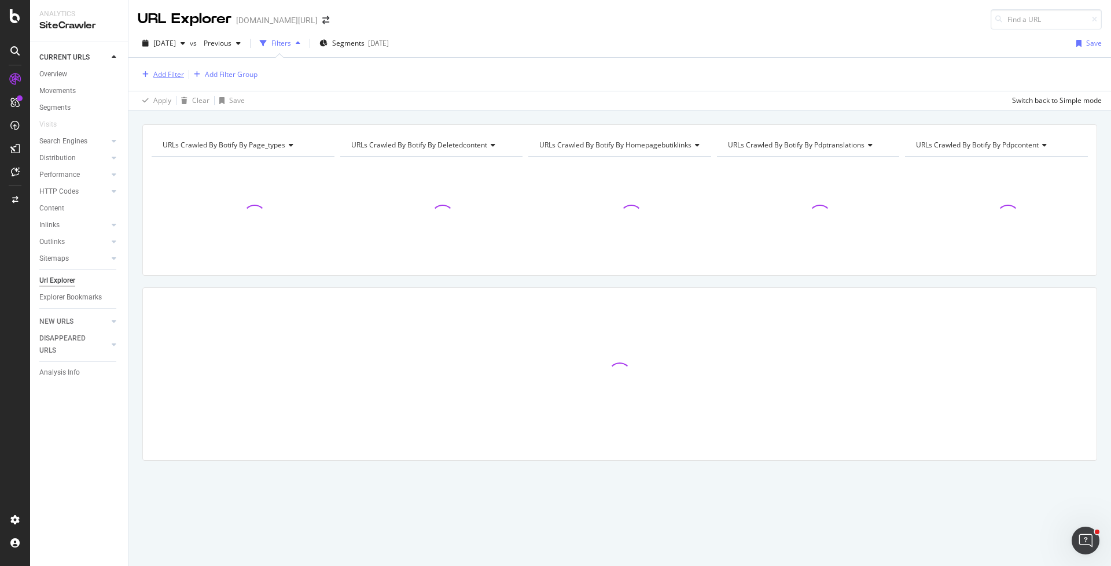
click at [176, 79] on div "Add Filter" at bounding box center [168, 74] width 31 height 10
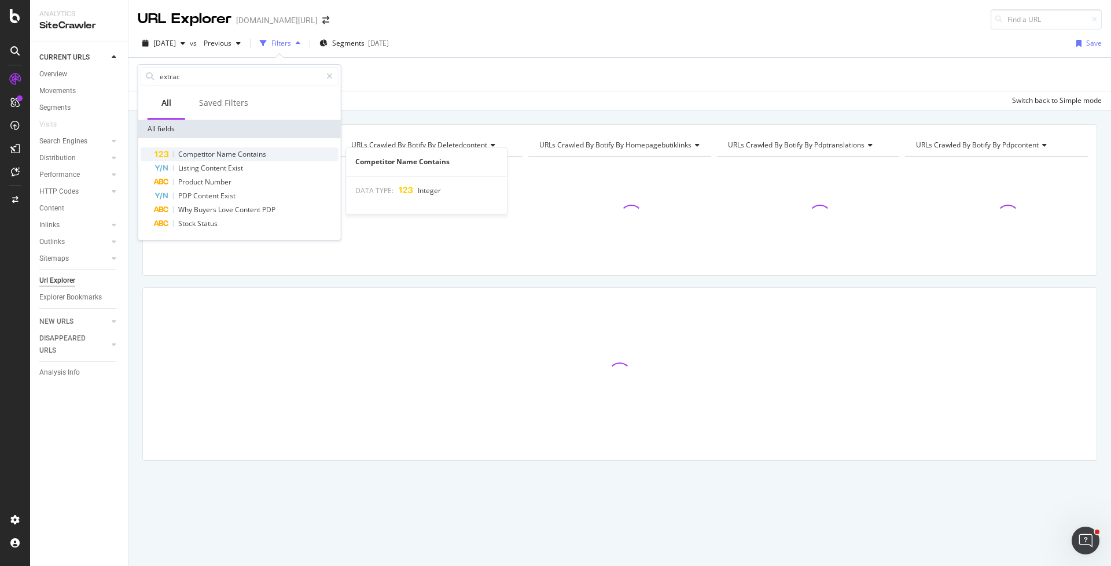
type input "extrac"
click at [235, 151] on span "Name" at bounding box center [226, 154] width 21 height 10
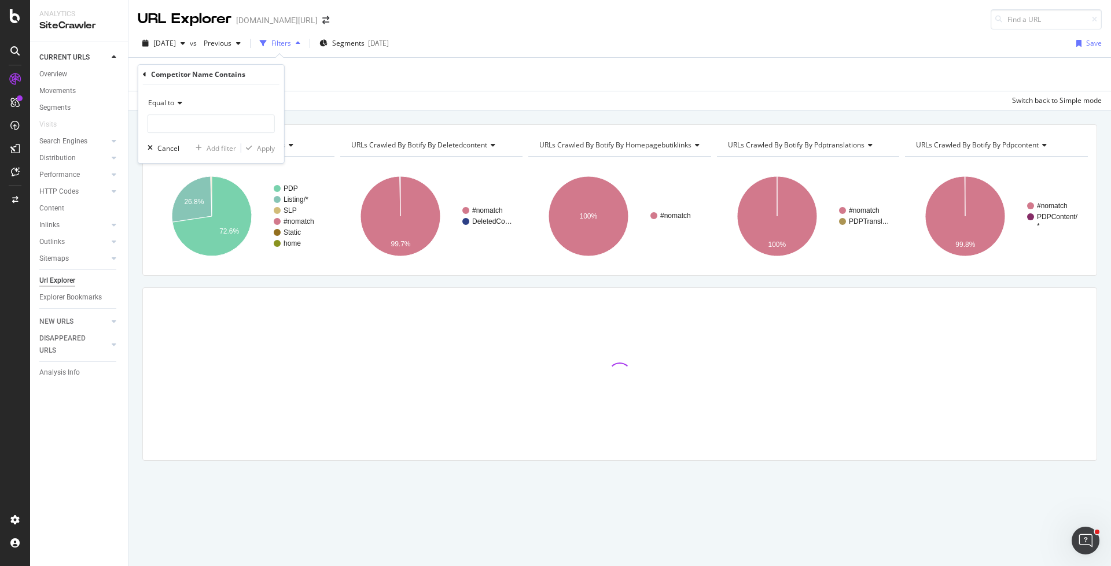
click at [167, 104] on span "Equal to" at bounding box center [161, 103] width 26 height 10
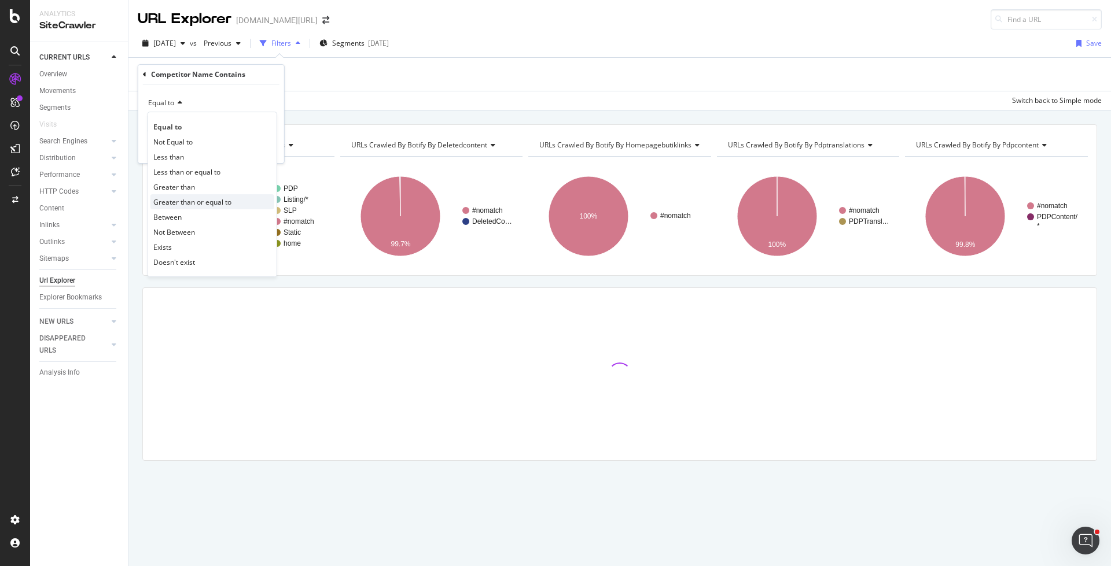
click at [197, 197] on span "Greater than or equal to" at bounding box center [192, 202] width 78 height 10
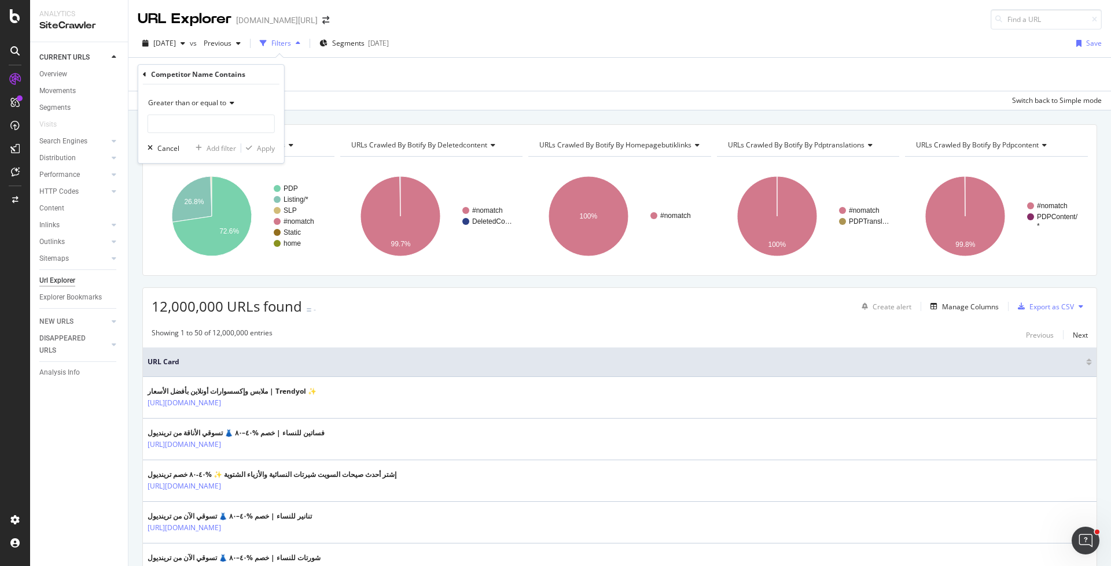
click at [201, 134] on div "Greater than or equal to Cancel Add filter Apply" at bounding box center [211, 123] width 146 height 79
click at [202, 129] on input "number" at bounding box center [210, 124] width 127 height 19
type input "1"
click at [260, 148] on div "Apply" at bounding box center [266, 148] width 18 height 10
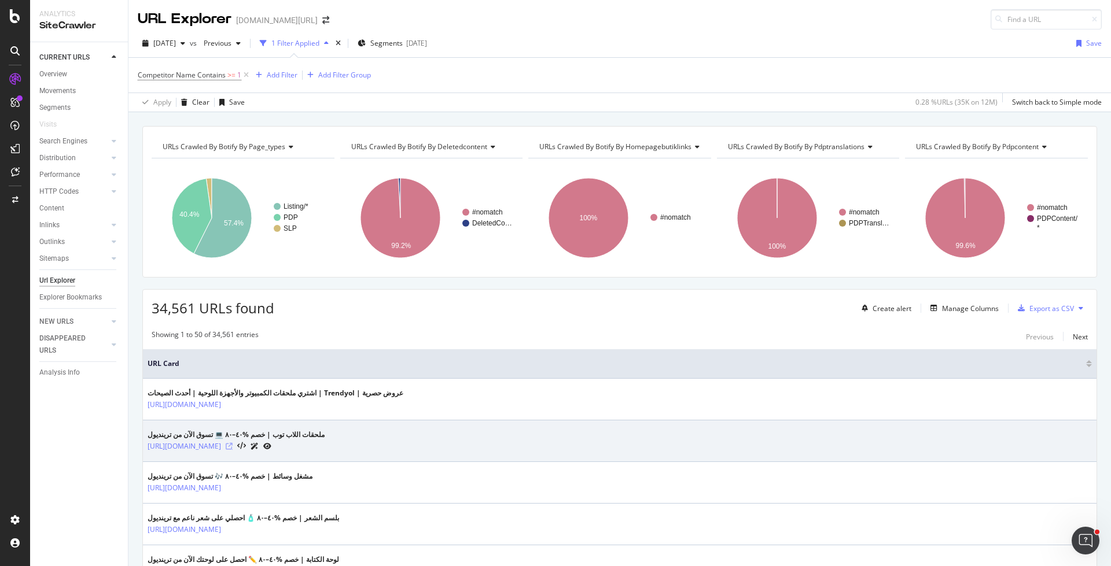
click at [233, 444] on icon at bounding box center [229, 446] width 7 height 7
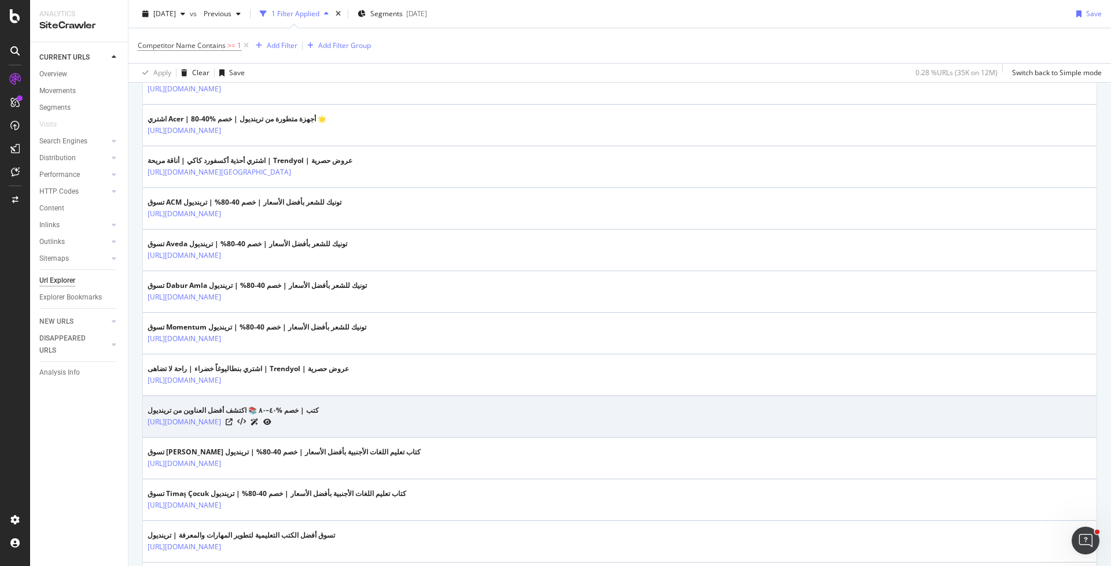
scroll to position [762, 0]
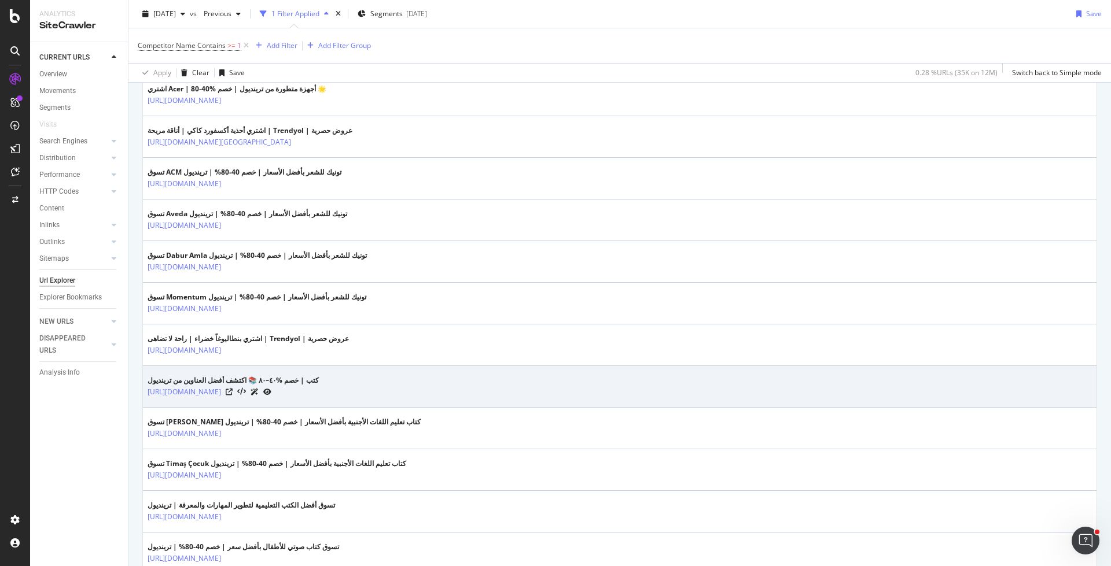
drag, startPoint x: 143, startPoint y: 385, endPoint x: 283, endPoint y: 386, distance: 139.4
click at [283, 386] on td "كتب | خصم %٤٠–٨٠ 📚 اكتشف أفضل العناوين من ترينديول [URL][DOMAIN_NAME]" at bounding box center [619, 387] width 953 height 42
copy link "[URL][DOMAIN_NAME]"
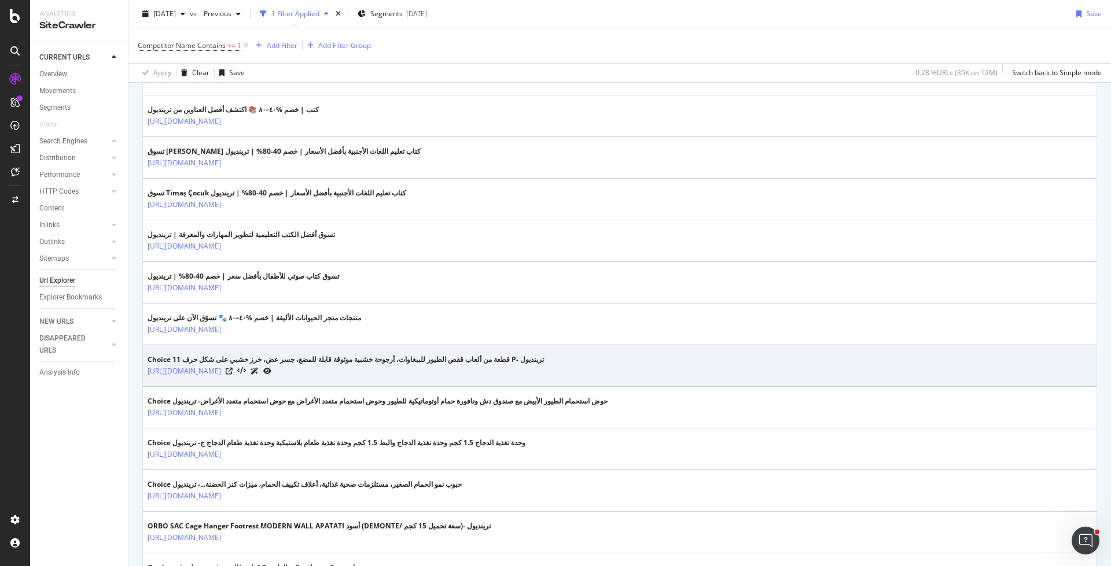
scroll to position [1268, 0]
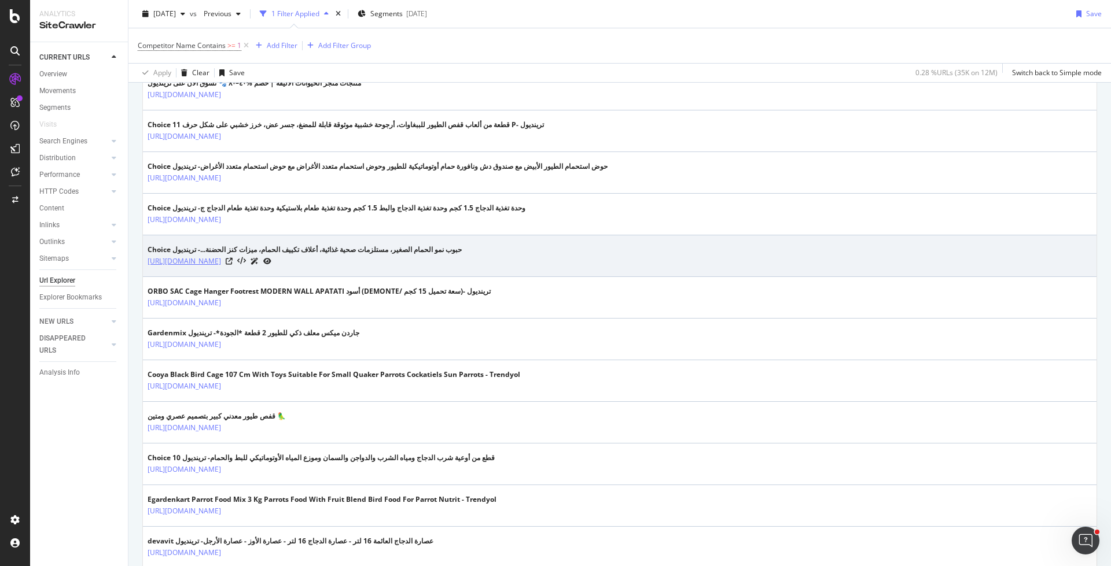
drag, startPoint x: 144, startPoint y: 251, endPoint x: 630, endPoint y: 252, distance: 485.9
click at [630, 252] on td "Choice حبوب نمو الحمام الصغير، مستلزمات صحية غذائية، أعلاف تكييف الحمام، ميزات …" at bounding box center [619, 256] width 953 height 42
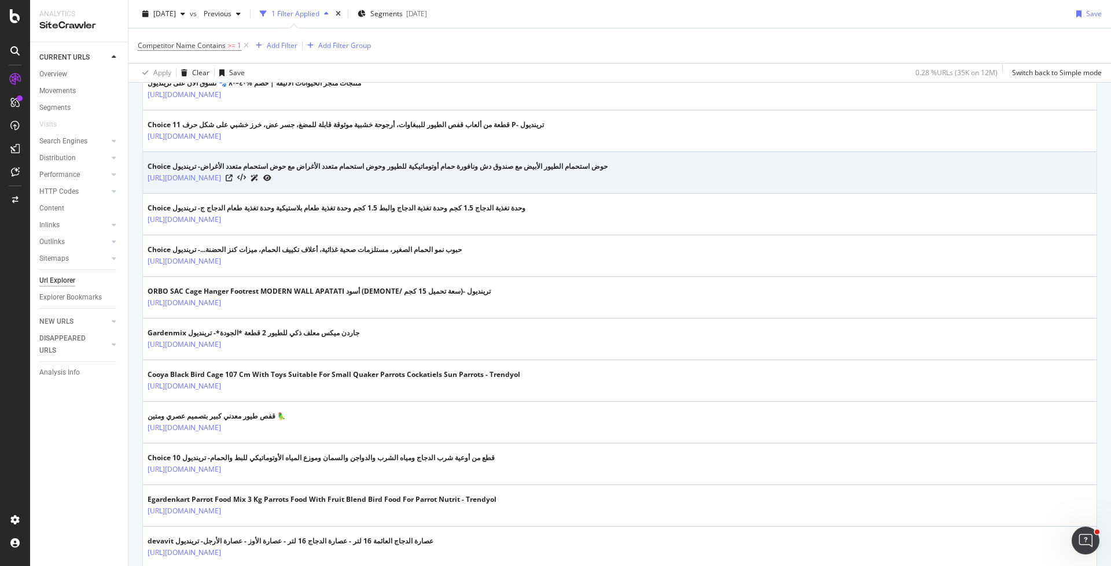
copy link "[URL][DOMAIN_NAME]"
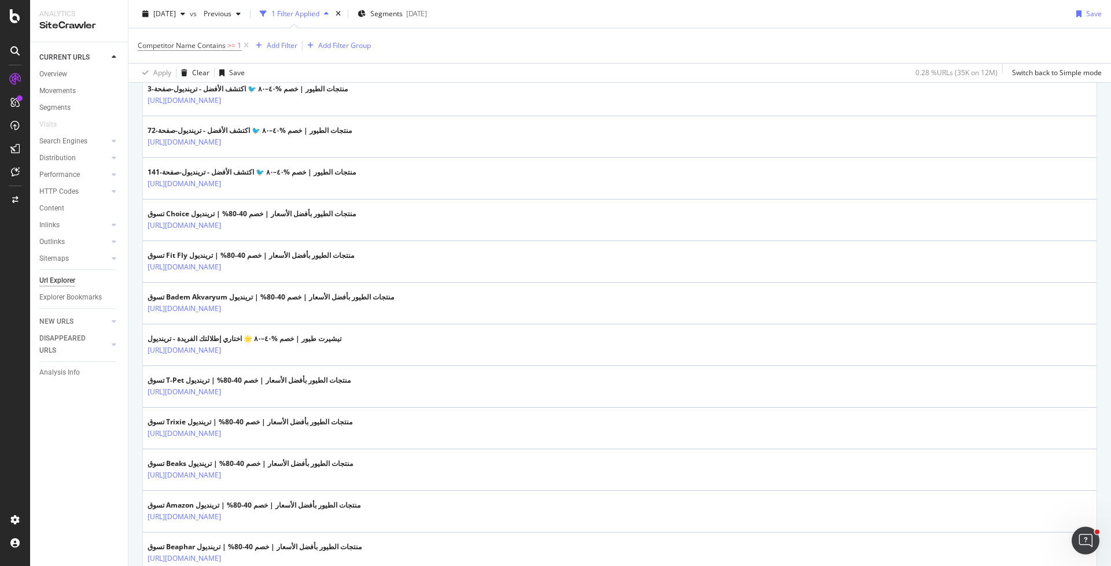
scroll to position [1946, 0]
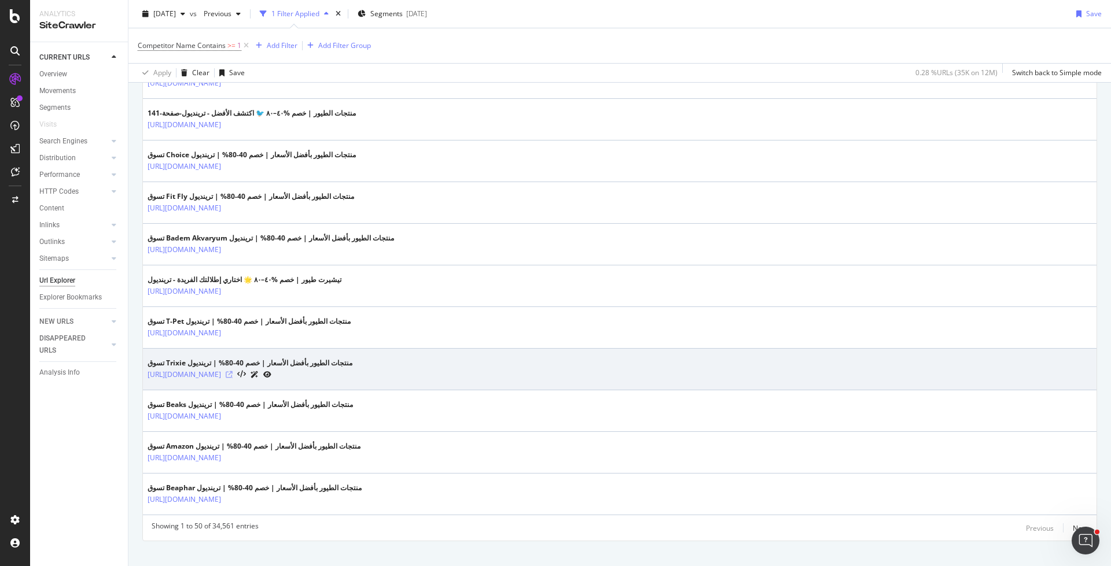
click at [233, 371] on icon at bounding box center [229, 374] width 7 height 7
